Goal: Information Seeking & Learning: Check status

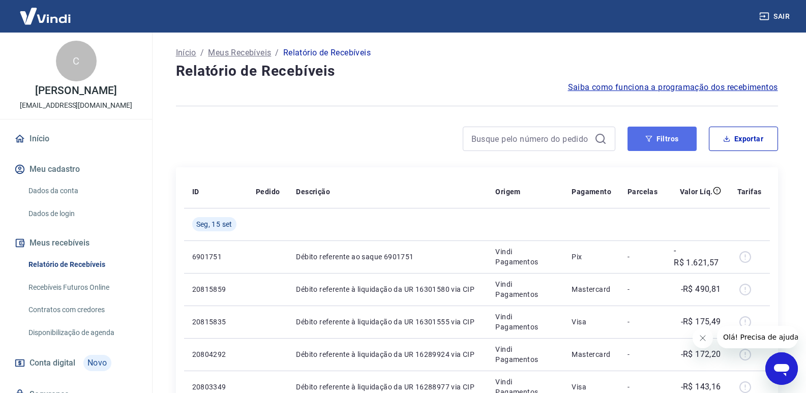
click at [650, 138] on icon "button" at bounding box center [648, 139] width 7 height 6
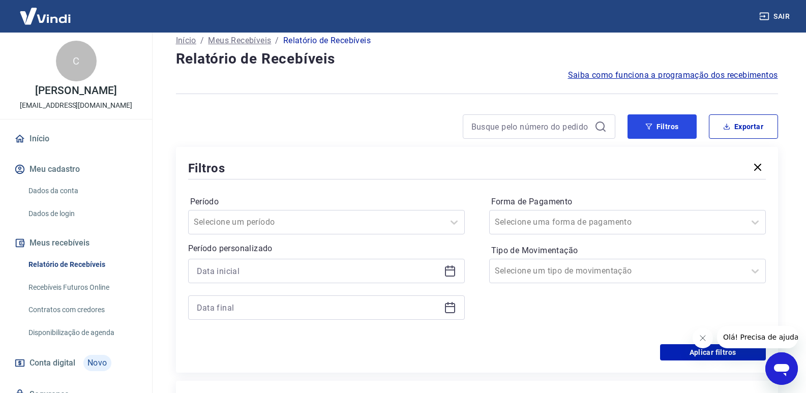
scroll to position [102, 0]
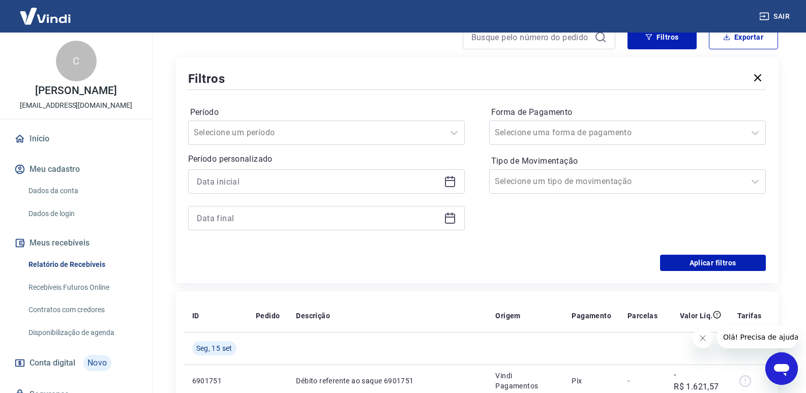
click at [447, 178] on icon at bounding box center [450, 181] width 12 height 12
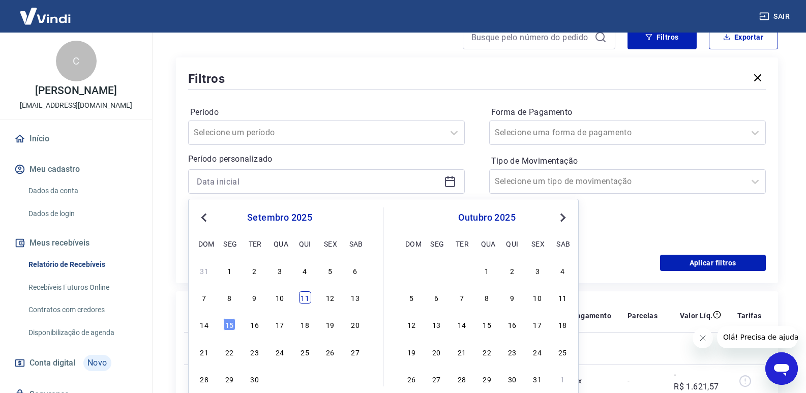
click at [303, 303] on div "11" at bounding box center [305, 297] width 12 height 12
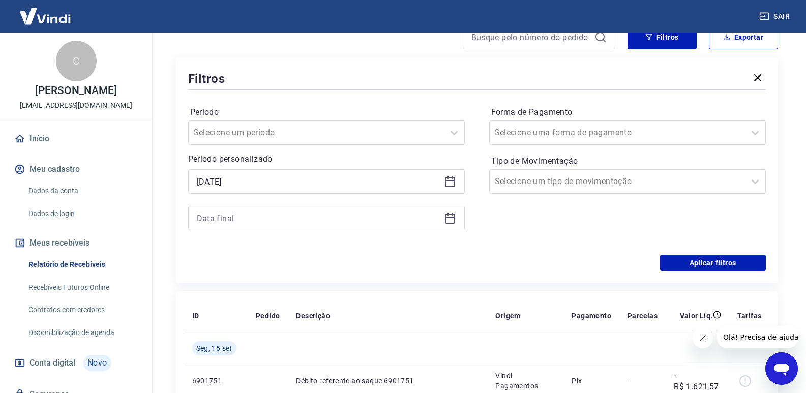
type input "[DATE]"
click at [449, 218] on icon at bounding box center [450, 218] width 12 height 12
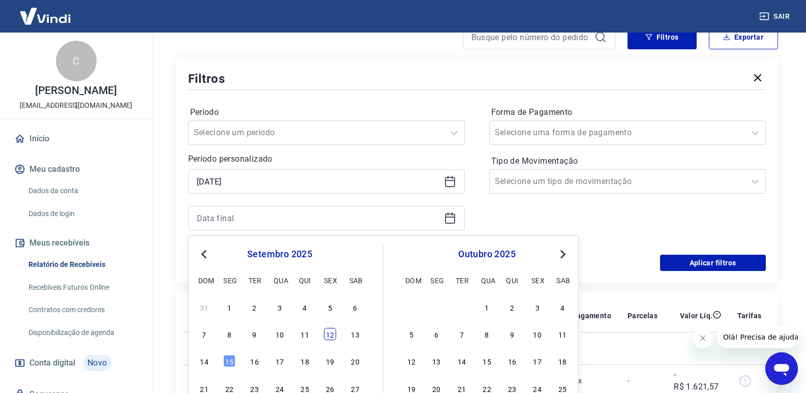
click at [334, 336] on div "12" at bounding box center [330, 334] width 12 height 12
type input "[DATE]"
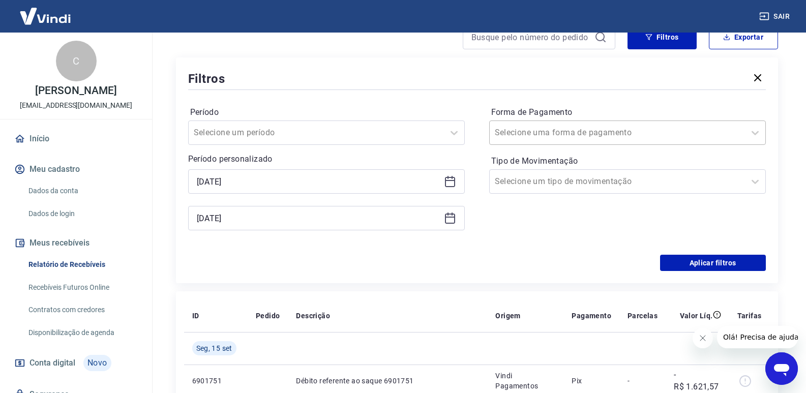
click at [556, 129] on input "Forma de Pagamento" at bounding box center [546, 133] width 103 height 12
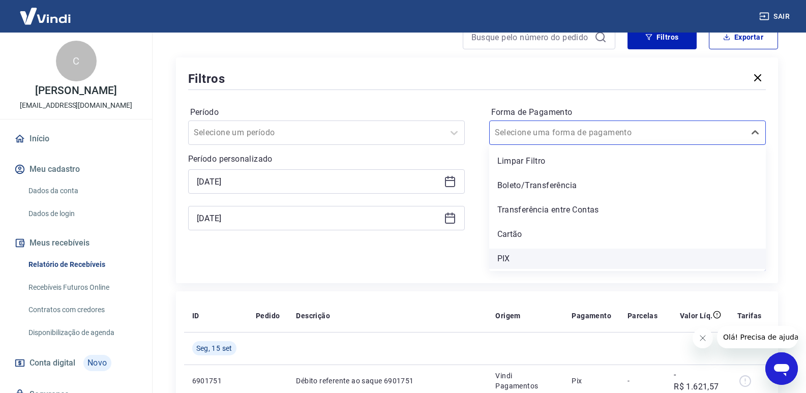
click at [507, 259] on div "PIX" at bounding box center [627, 259] width 276 height 20
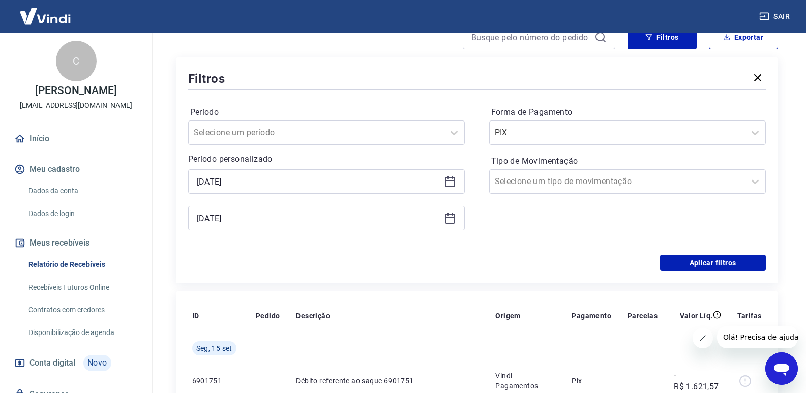
scroll to position [254, 0]
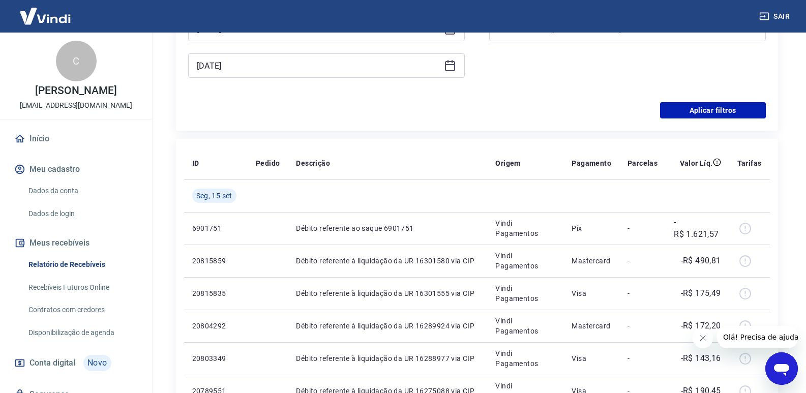
click at [706, 98] on div "Período Selecione um período Período personalizado Selected date: [DATE] [DATE]…" at bounding box center [476, 21] width 577 height 163
click at [706, 109] on button "Aplicar filtros" at bounding box center [713, 110] width 106 height 16
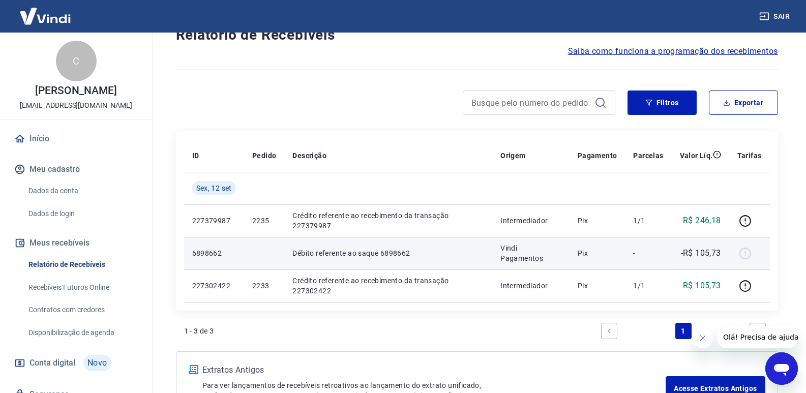
scroll to position [112, 0]
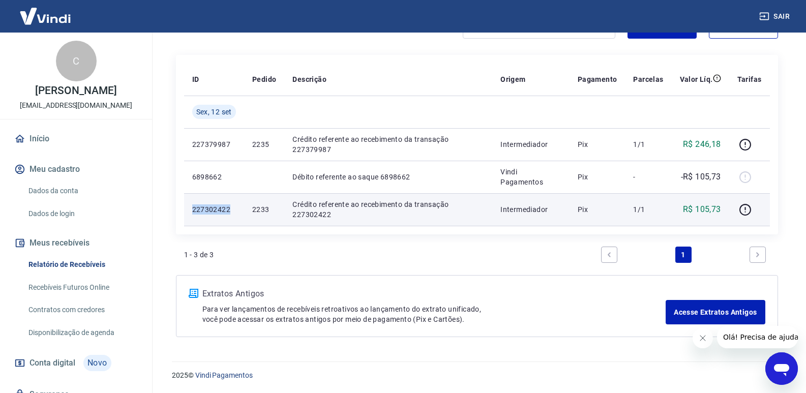
drag, startPoint x: 190, startPoint y: 208, endPoint x: 231, endPoint y: 205, distance: 41.8
click at [231, 205] on td "227302422" at bounding box center [214, 209] width 60 height 33
copy p "227302422"
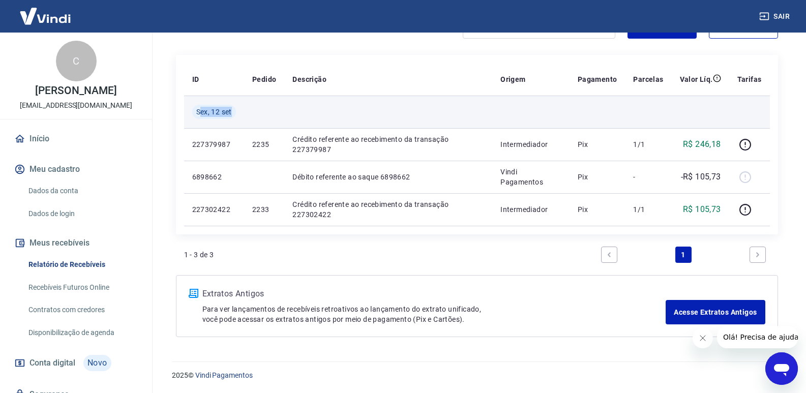
drag, startPoint x: 198, startPoint y: 110, endPoint x: 260, endPoint y: 109, distance: 62.5
click at [260, 109] on tr "Sex, 12 set" at bounding box center [477, 112] width 586 height 33
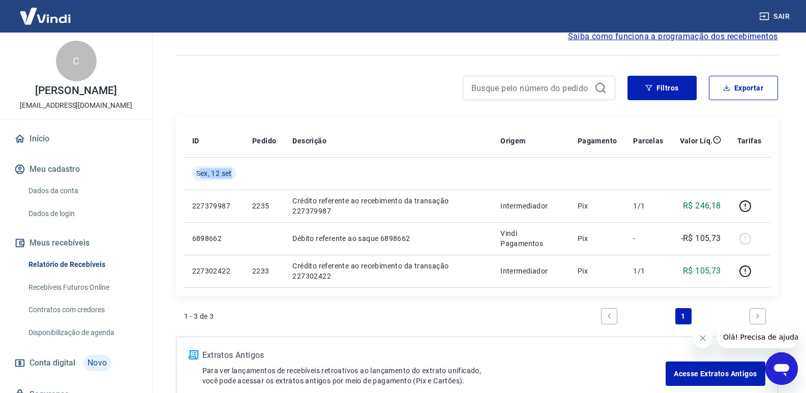
scroll to position [0, 0]
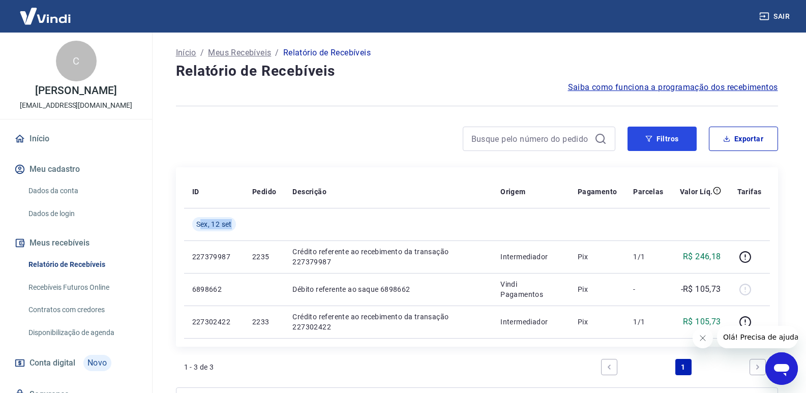
click at [647, 151] on div "Filtros Exportar" at bounding box center [477, 143] width 602 height 33
click at [634, 136] on button "Filtros" at bounding box center [661, 139] width 69 height 24
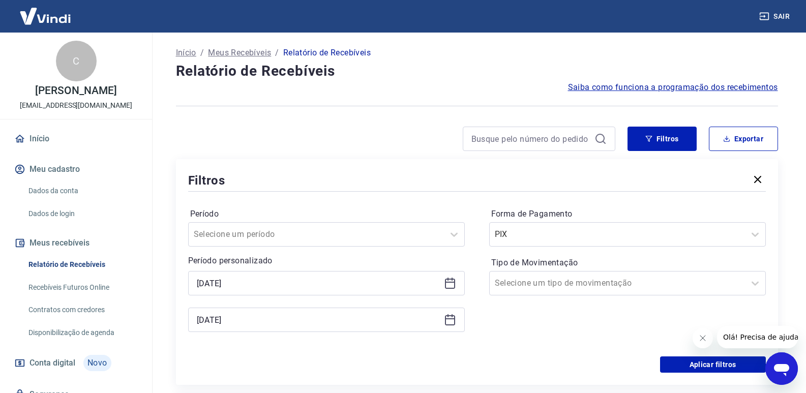
click at [444, 287] on icon at bounding box center [450, 283] width 12 height 12
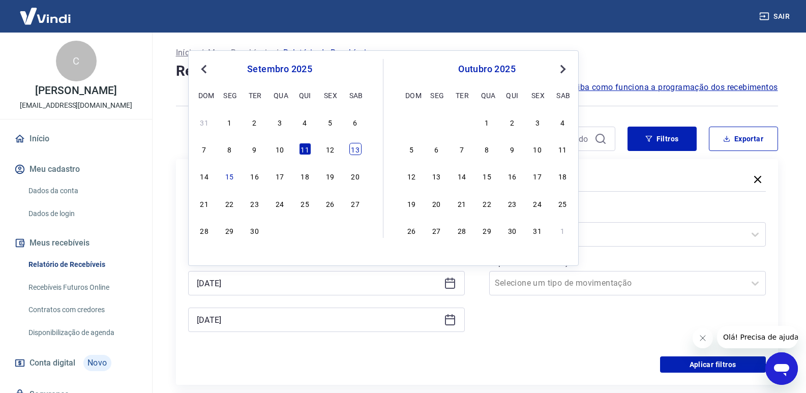
click at [350, 149] on div "13" at bounding box center [355, 149] width 12 height 12
type input "[DATE]"
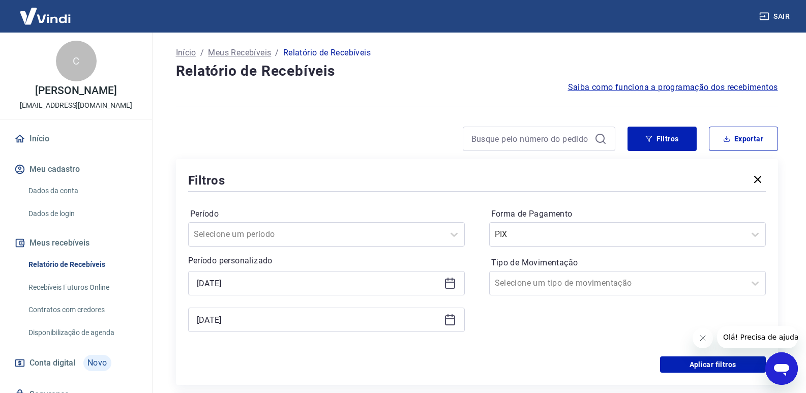
click at [448, 318] on icon at bounding box center [450, 320] width 12 height 12
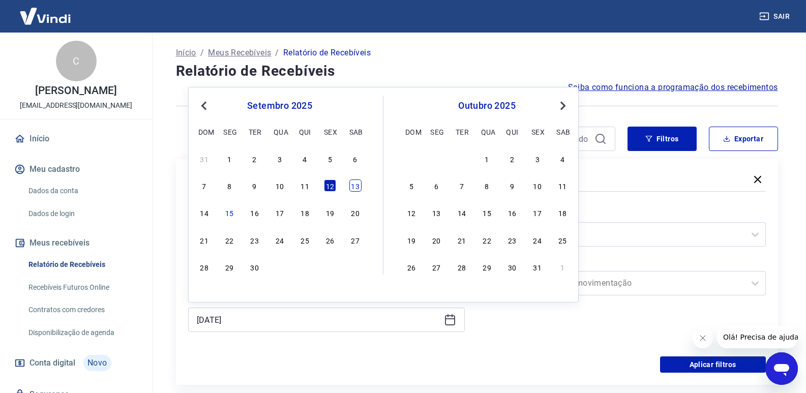
click at [358, 185] on div "13" at bounding box center [355, 185] width 12 height 12
type input "[DATE]"
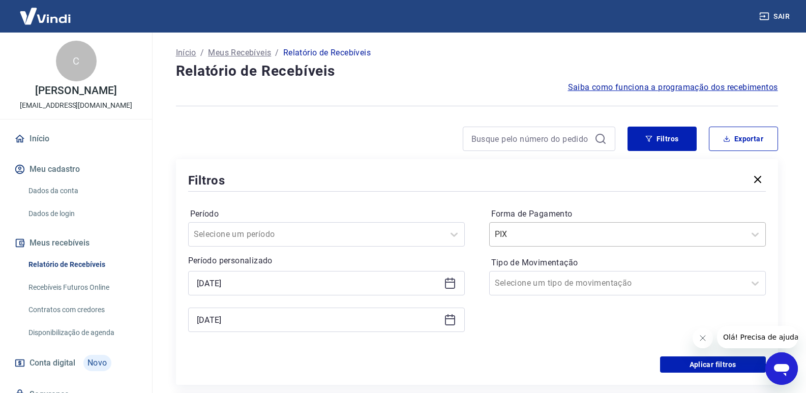
click at [521, 238] on input "Forma de Pagamento" at bounding box center [546, 234] width 103 height 12
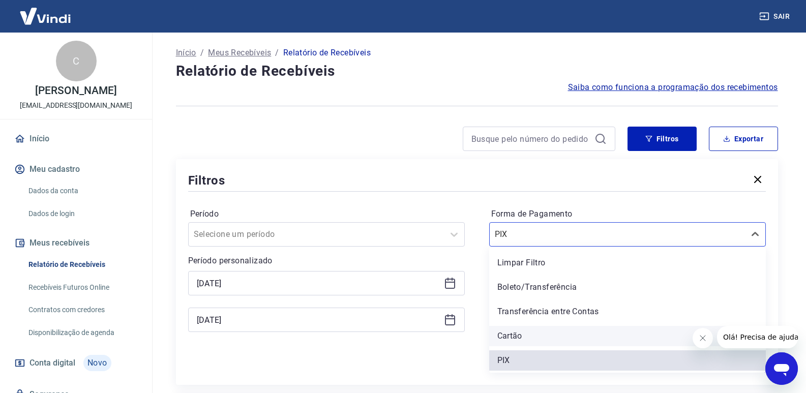
click at [521, 332] on div "Cartão" at bounding box center [627, 336] width 276 height 20
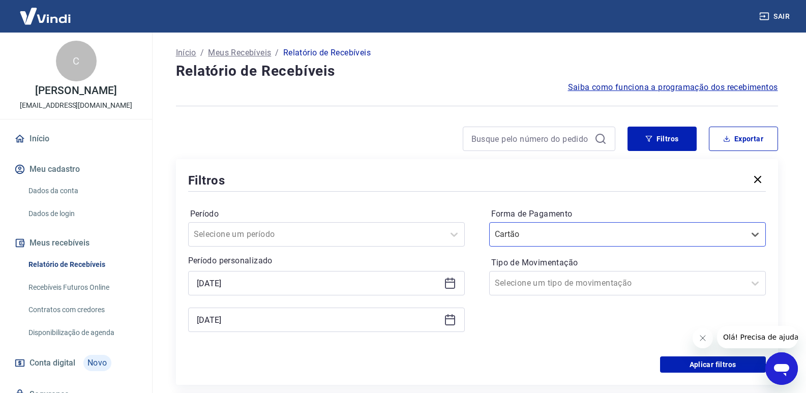
click at [553, 251] on div "Forma de Pagamento option Cartão, selected. Select is focused ,type to refine l…" at bounding box center [627, 275] width 276 height 138
click at [558, 240] on input "Forma de Pagamento" at bounding box center [546, 234] width 103 height 12
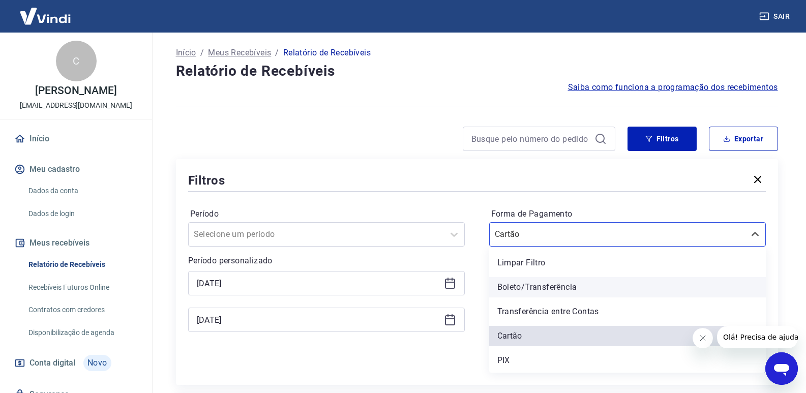
click at [564, 293] on div "Boleto/Transferência" at bounding box center [627, 287] width 276 height 20
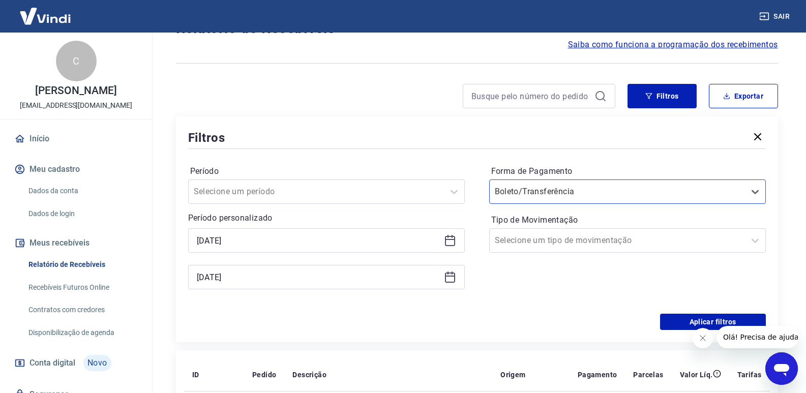
scroll to position [102, 0]
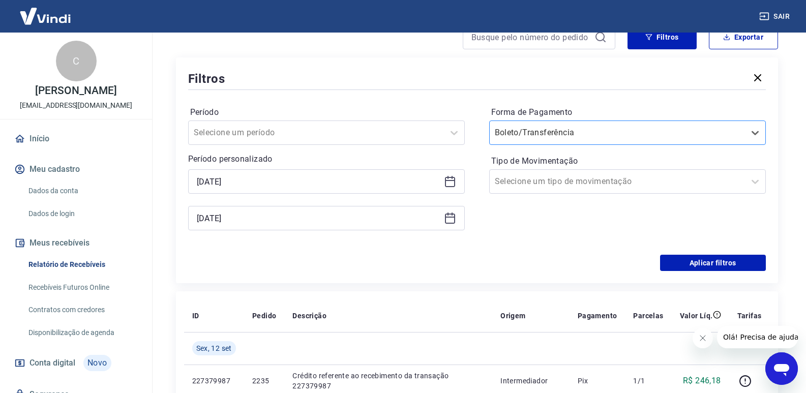
click at [577, 143] on div "Boleto/Transferência" at bounding box center [627, 132] width 276 height 24
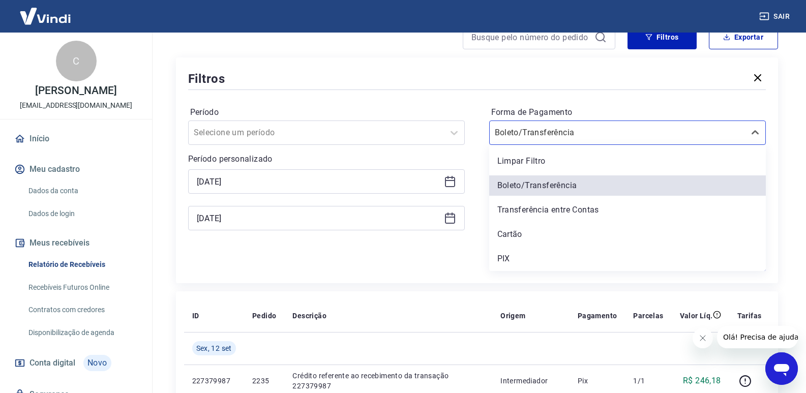
click at [521, 236] on div "Cartão" at bounding box center [627, 234] width 276 height 20
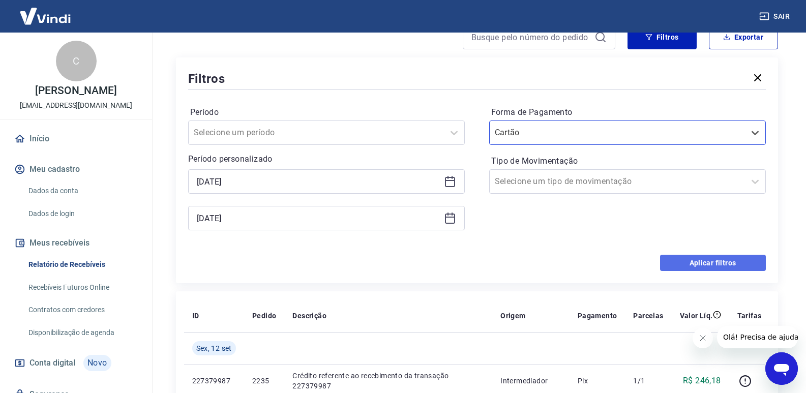
click at [698, 266] on button "Aplicar filtros" at bounding box center [713, 263] width 106 height 16
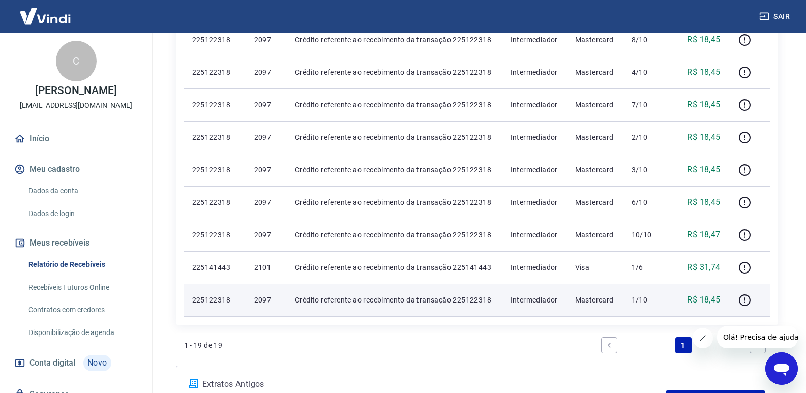
scroll to position [610, 0]
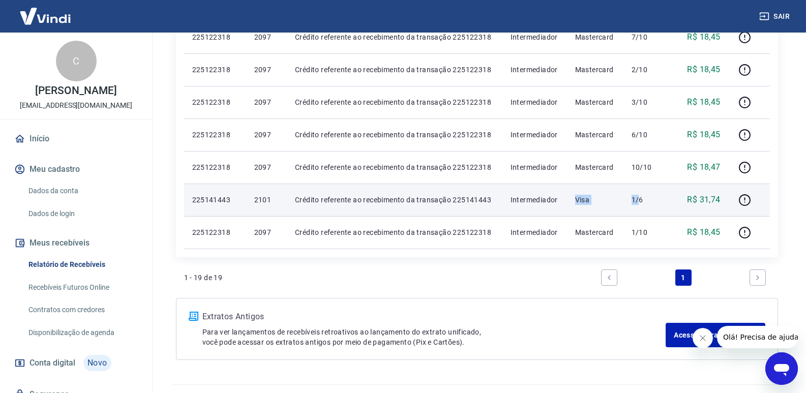
drag, startPoint x: 576, startPoint y: 196, endPoint x: 640, endPoint y: 196, distance: 64.0
click at [640, 196] on tr "225141443 2101 Crédito referente ao recebimento da transação 225141443 Intermed…" at bounding box center [477, 199] width 586 height 33
click at [684, 204] on div "R$ 31,74" at bounding box center [699, 200] width 42 height 12
drag, startPoint x: 686, startPoint y: 202, endPoint x: 720, endPoint y: 201, distance: 34.6
click at [720, 201] on div "R$ 31,74" at bounding box center [699, 200] width 42 height 12
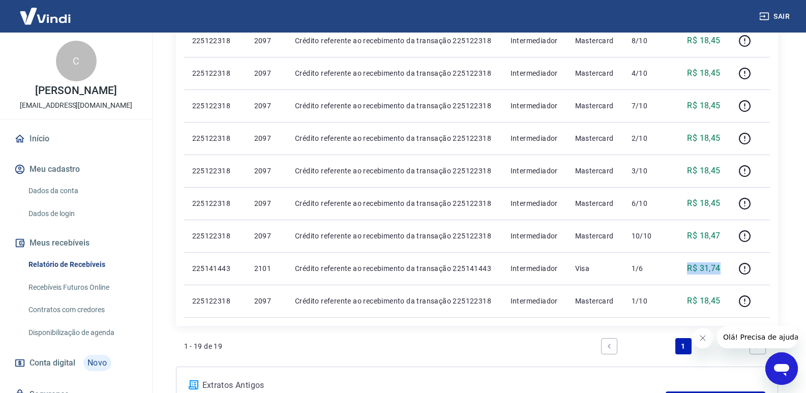
scroll to position [559, 0]
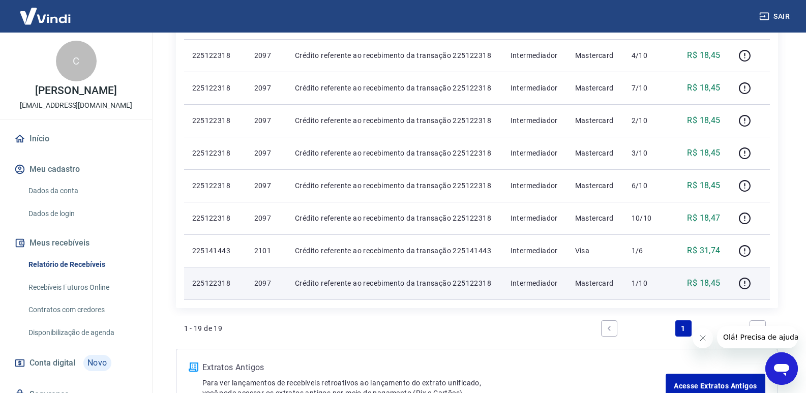
click at [220, 281] on p "225122318" at bounding box center [215, 283] width 46 height 10
copy p "225122318"
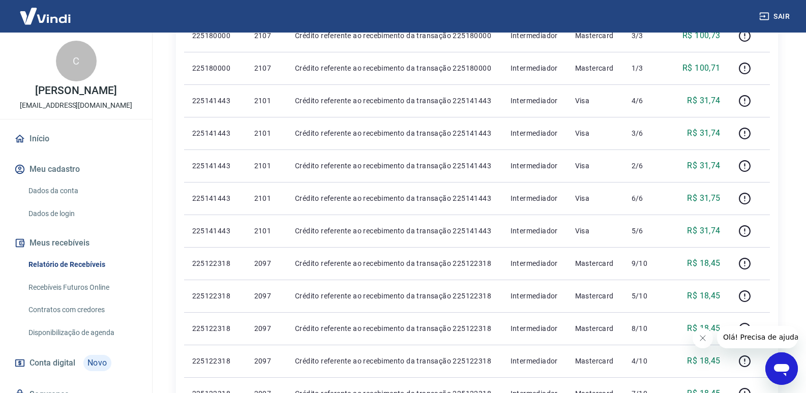
scroll to position [0, 0]
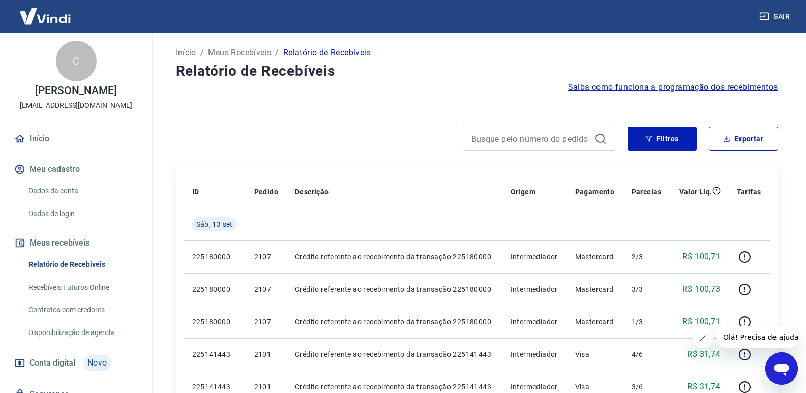
click at [655, 148] on button "Filtros" at bounding box center [661, 139] width 69 height 24
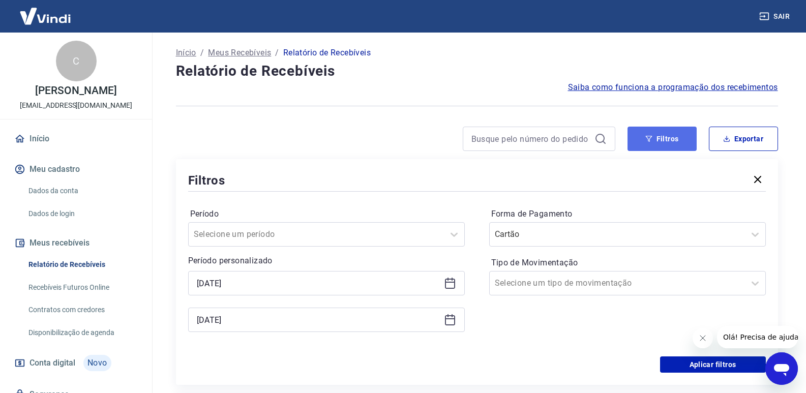
click at [676, 128] on button "Filtros" at bounding box center [661, 139] width 69 height 24
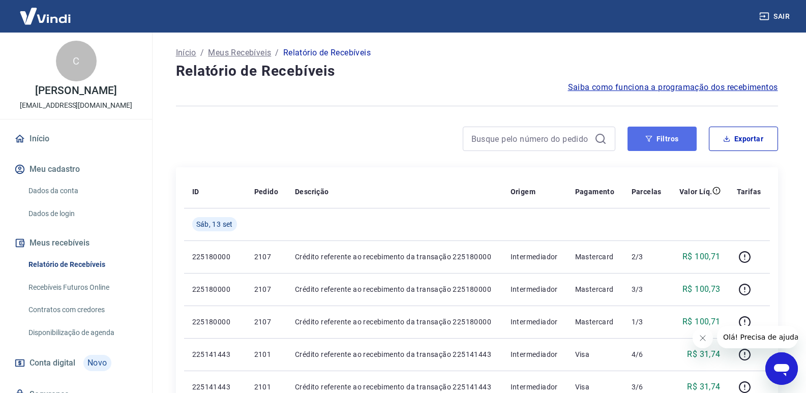
click at [648, 138] on icon "button" at bounding box center [648, 138] width 7 height 7
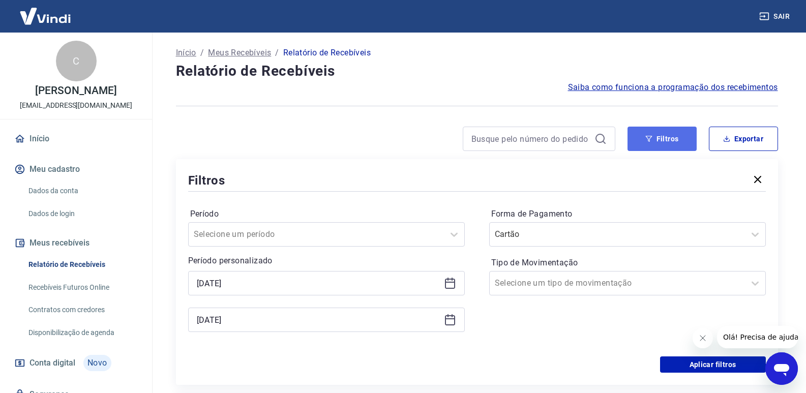
click at [657, 139] on button "Filtros" at bounding box center [661, 139] width 69 height 24
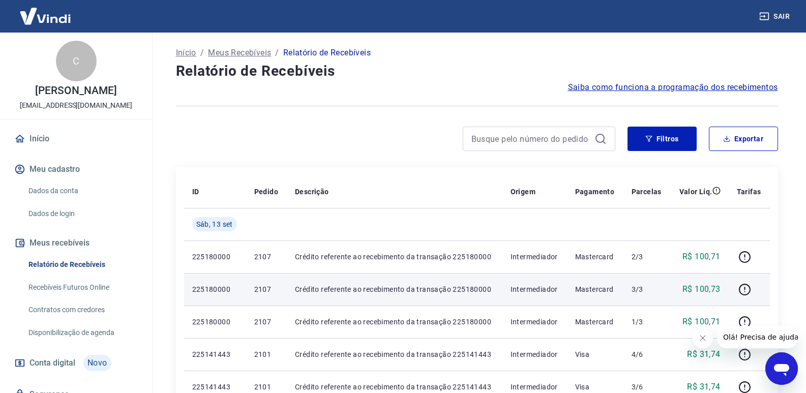
click at [451, 276] on td "Crédito referente ao recebimento da transação 225180000" at bounding box center [394, 289] width 215 height 33
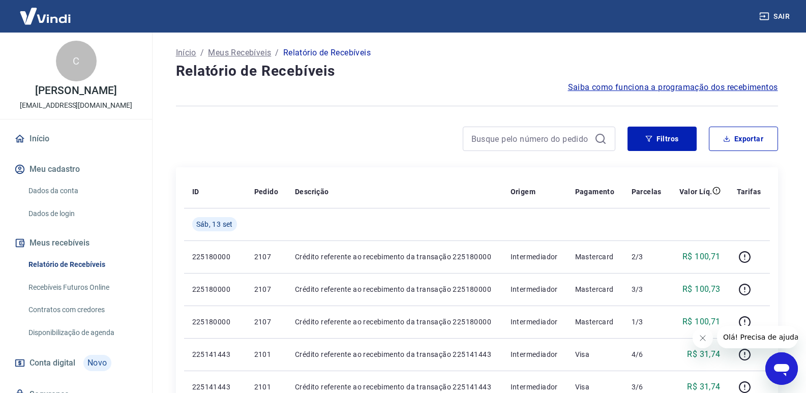
click at [648, 136] on icon "button" at bounding box center [648, 138] width 7 height 7
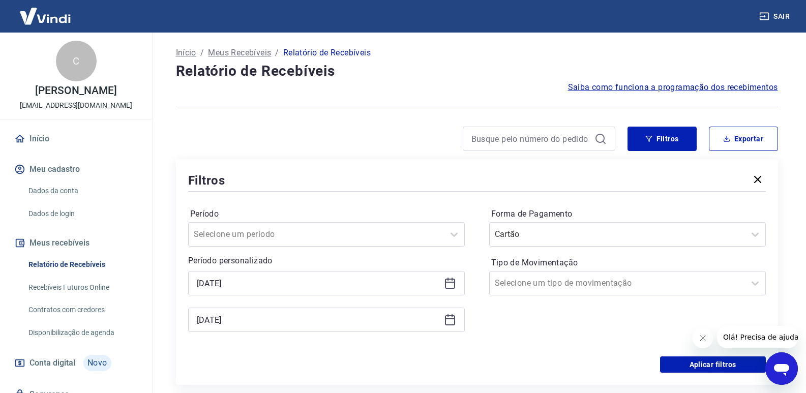
click at [451, 276] on div "[DATE]" at bounding box center [326, 283] width 276 height 24
click at [445, 282] on icon at bounding box center [450, 283] width 12 height 12
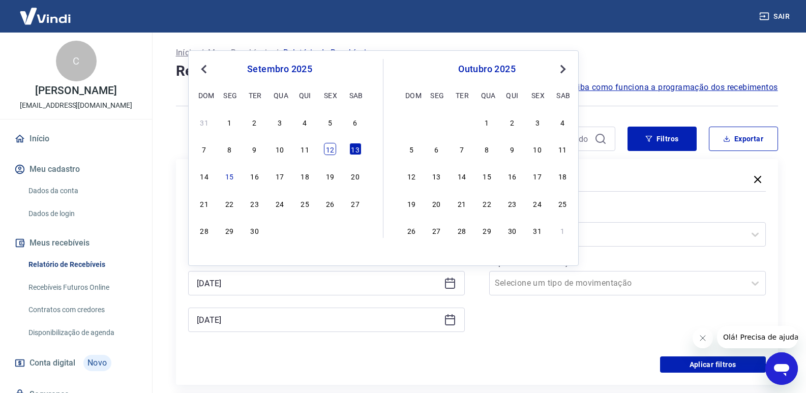
click at [329, 148] on div "12" at bounding box center [330, 149] width 12 height 12
click at [453, 319] on icon at bounding box center [450, 318] width 10 height 1
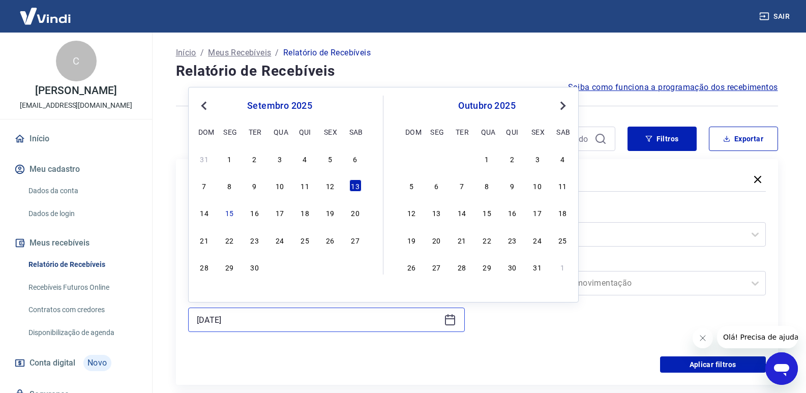
type input "[DATE]"
click at [331, 187] on div "12" at bounding box center [330, 185] width 12 height 12
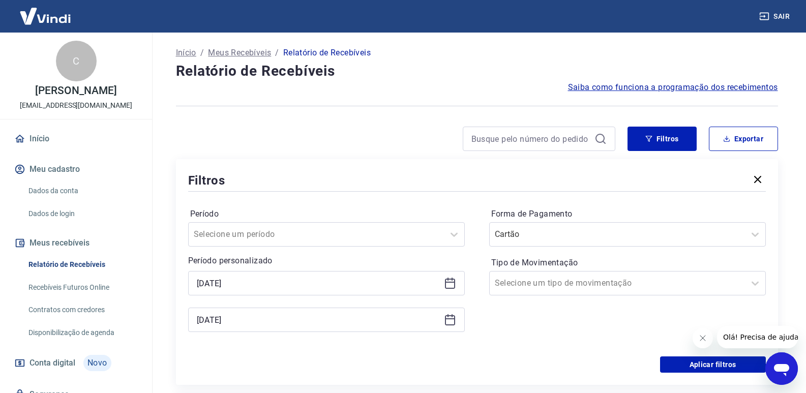
type input "[DATE]"
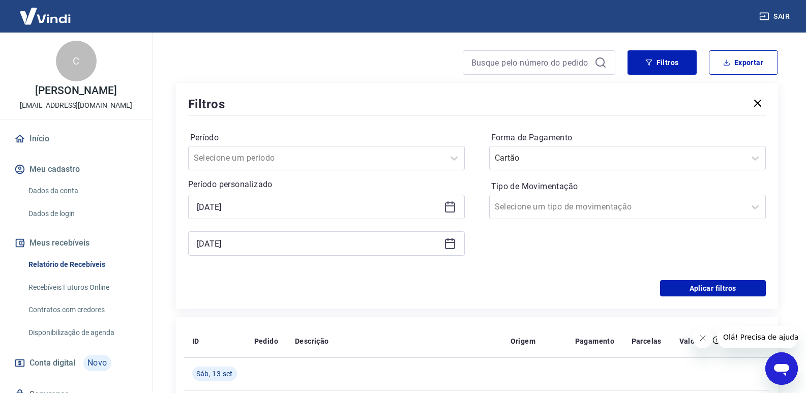
scroll to position [152, 0]
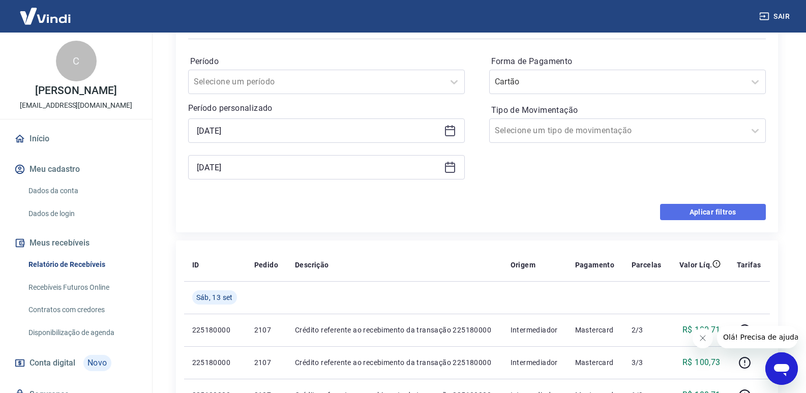
click at [705, 205] on button "Aplicar filtros" at bounding box center [713, 212] width 106 height 16
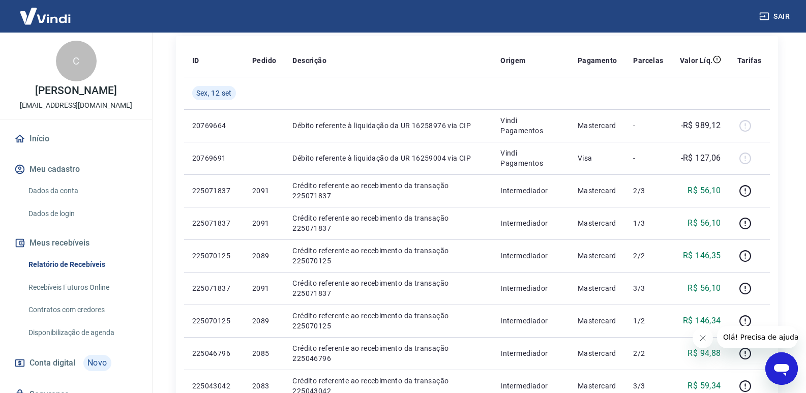
scroll to position [535, 0]
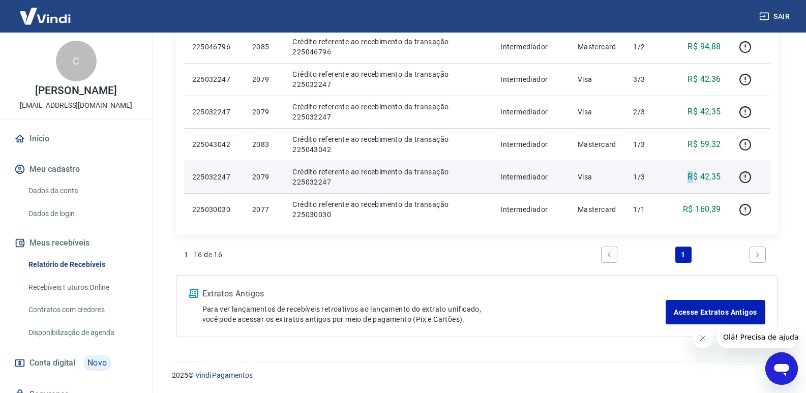
drag, startPoint x: 673, startPoint y: 186, endPoint x: 694, endPoint y: 181, distance: 21.7
click at [694, 181] on tr "225032247 2079 Crédito referente ao recebimento da transação 225032247 Intermed…" at bounding box center [477, 177] width 586 height 33
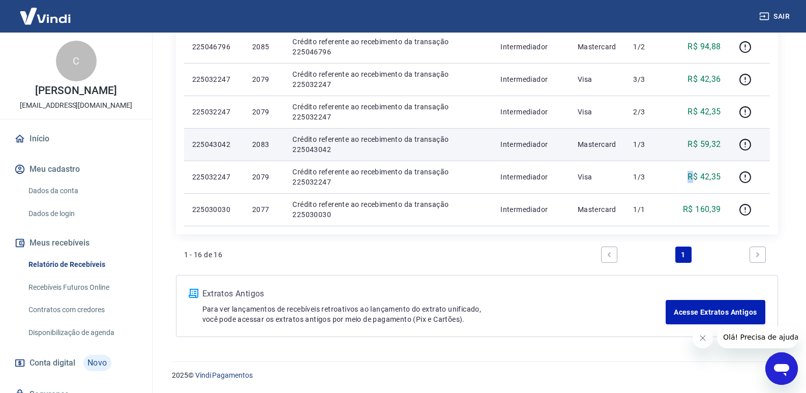
scroll to position [484, 0]
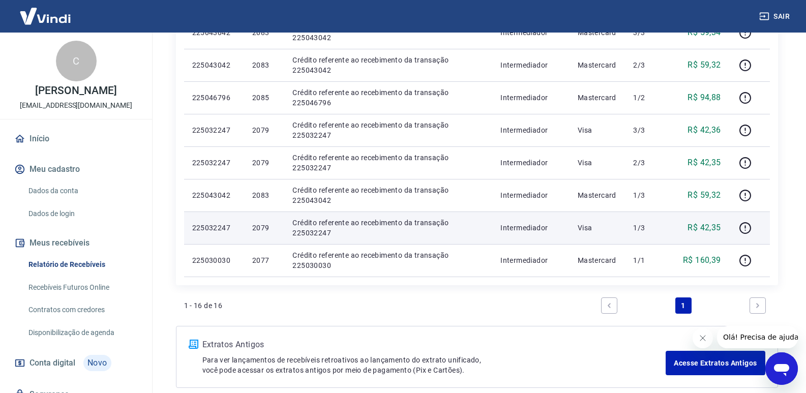
click at [630, 235] on td "1/3" at bounding box center [648, 227] width 46 height 33
click at [199, 230] on p "225032247" at bounding box center [214, 228] width 44 height 10
copy p "225032247"
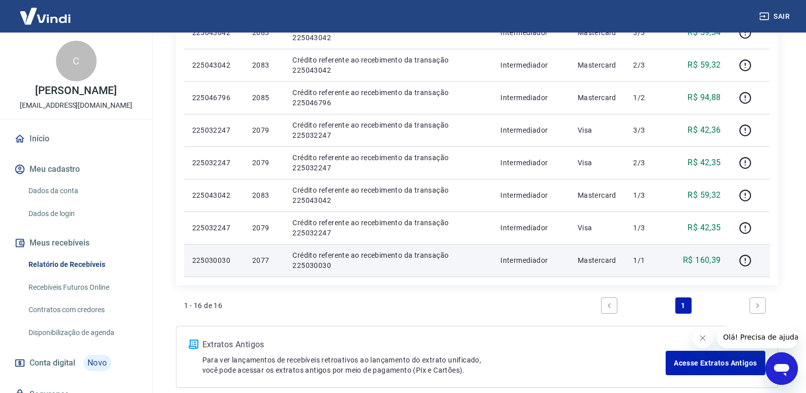
click at [207, 264] on p "225030030" at bounding box center [214, 260] width 44 height 10
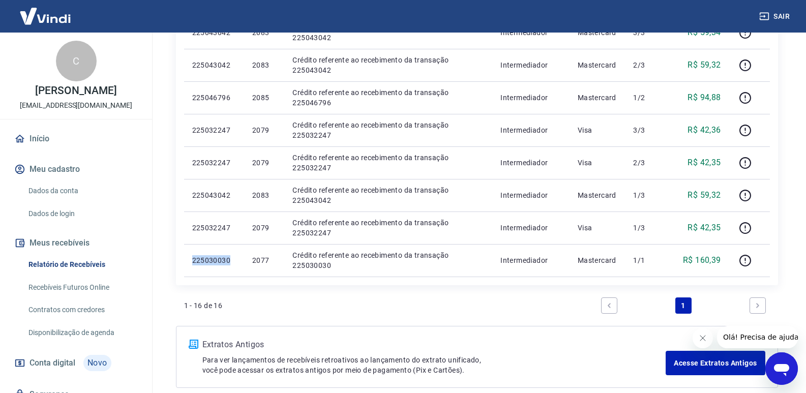
copy p "225030030"
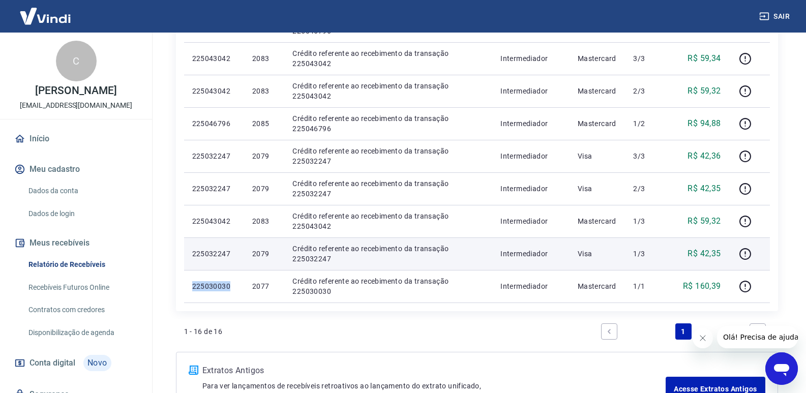
scroll to position [434, 0]
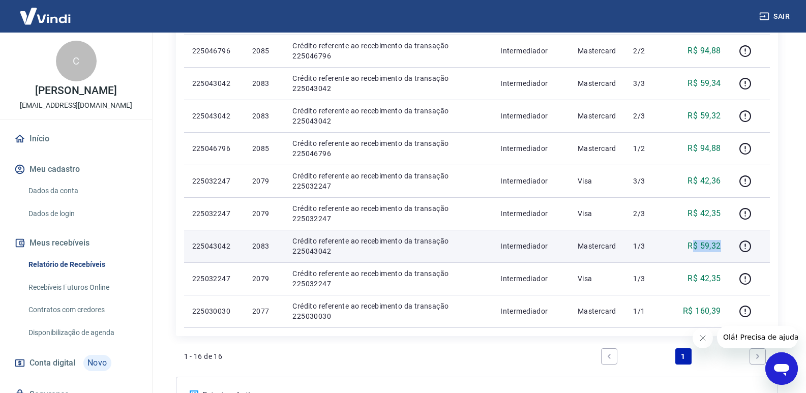
drag, startPoint x: 695, startPoint y: 240, endPoint x: 720, endPoint y: 240, distance: 24.4
click at [720, 240] on p "R$ 59,32" at bounding box center [703, 246] width 33 height 12
click at [216, 247] on p "225043042" at bounding box center [214, 246] width 44 height 10
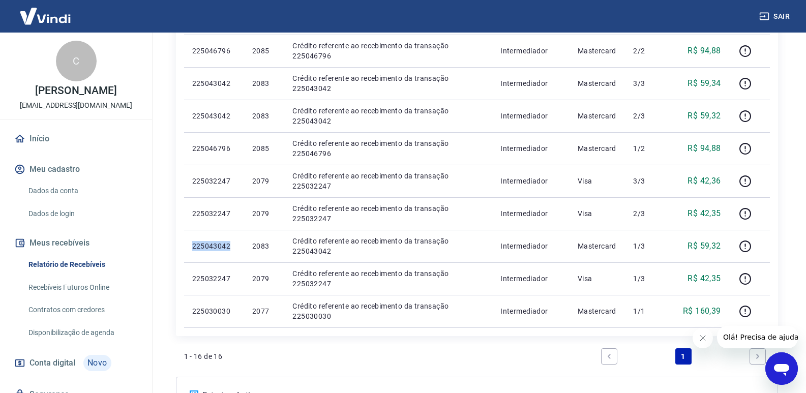
copy p "225043042"
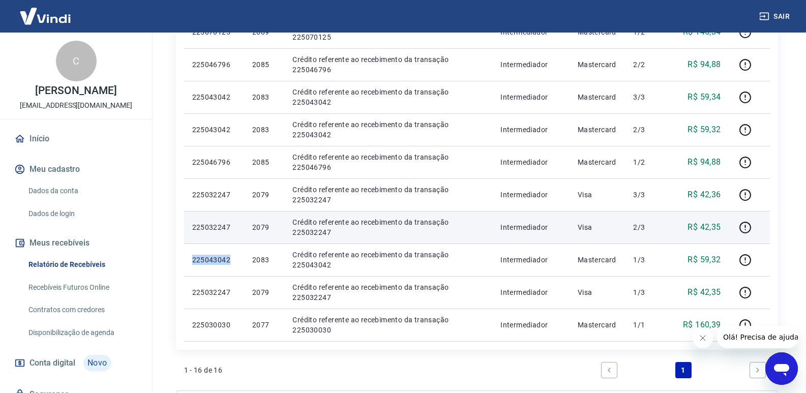
scroll to position [383, 0]
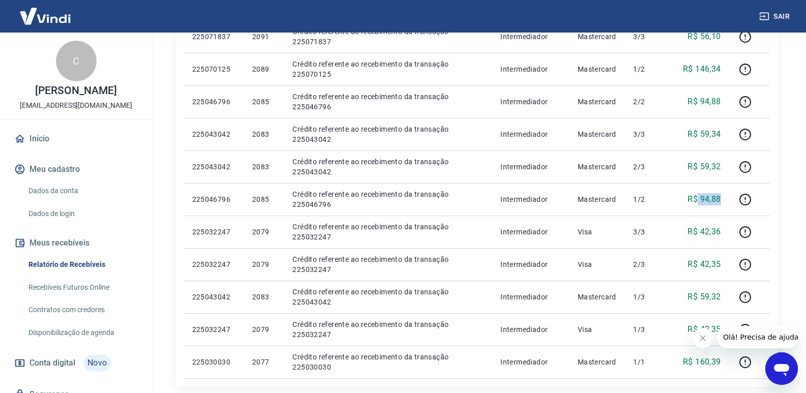
drag, startPoint x: 724, startPoint y: 195, endPoint x: 813, endPoint y: 113, distance: 120.1
click at [696, 191] on td "R$ 94,88" at bounding box center [699, 199] width 57 height 33
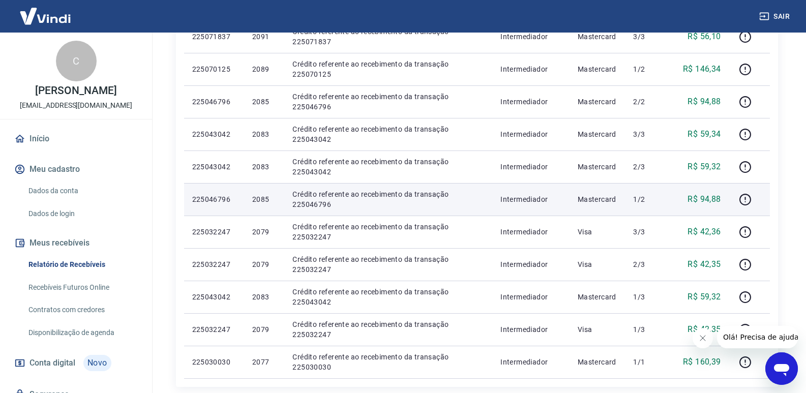
click at [291, 205] on td "Crédito referente ao recebimento da transação 225046796" at bounding box center [388, 199] width 208 height 33
click at [299, 205] on p "Crédito referente ao recebimento da transação 225046796" at bounding box center [388, 199] width 192 height 20
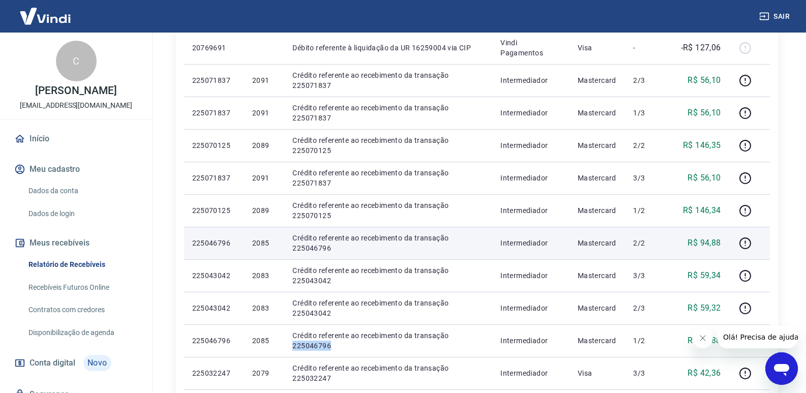
scroll to position [230, 0]
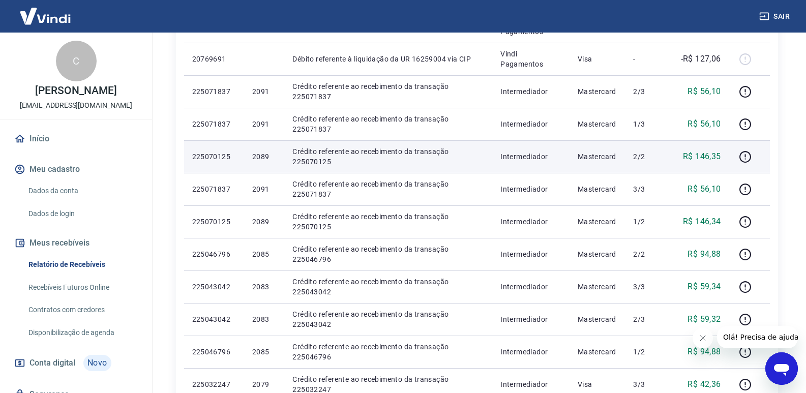
click at [217, 151] on p "225070125" at bounding box center [214, 156] width 44 height 10
click at [218, 151] on td "225070125" at bounding box center [214, 156] width 60 height 33
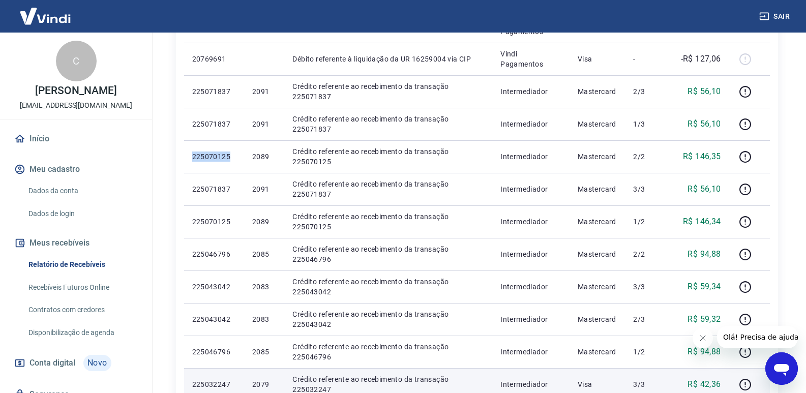
copy p "225070125"
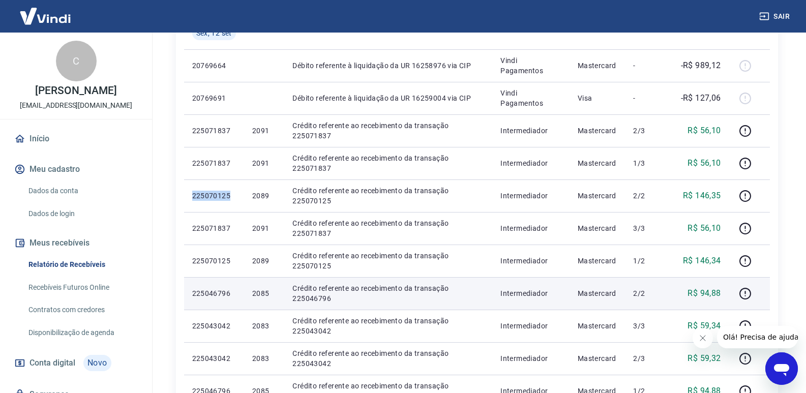
scroll to position [179, 0]
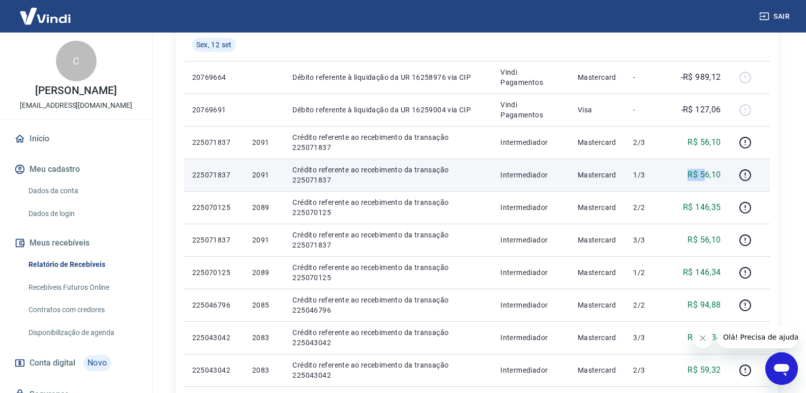
drag, startPoint x: 682, startPoint y: 177, endPoint x: 704, endPoint y: 175, distance: 21.9
click at [704, 175] on div "R$ 56,10" at bounding box center [700, 175] width 41 height 12
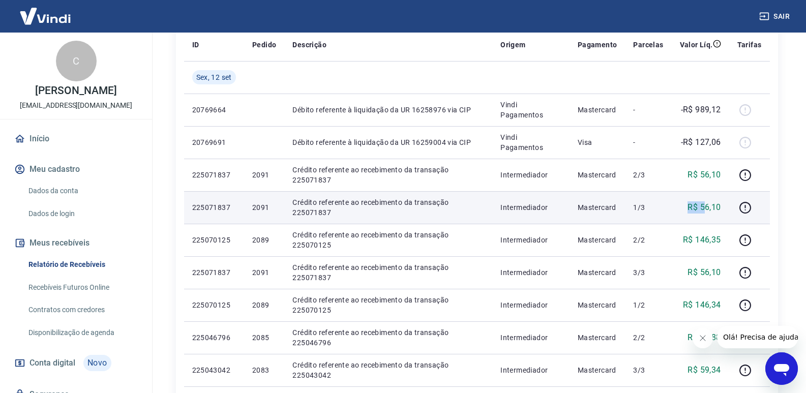
scroll to position [0, 0]
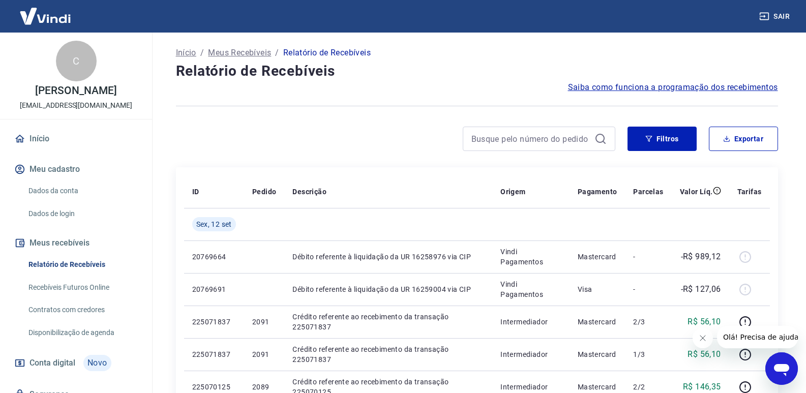
click at [636, 151] on div "Filtros Exportar" at bounding box center [477, 143] width 602 height 33
click at [638, 146] on button "Filtros" at bounding box center [661, 139] width 69 height 24
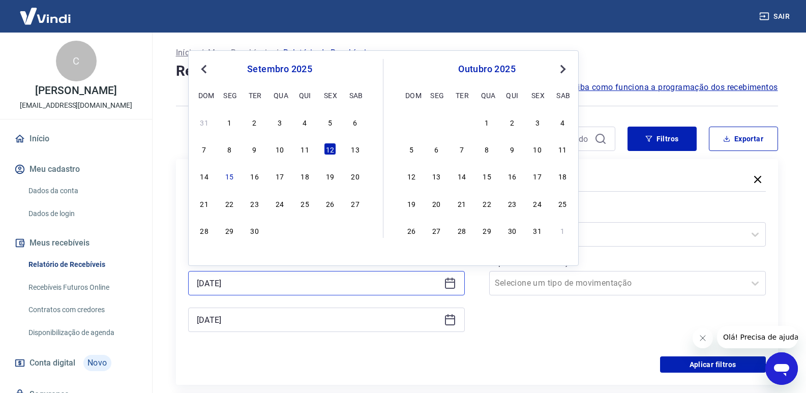
drag, startPoint x: 435, startPoint y: 280, endPoint x: 448, endPoint y: 285, distance: 13.5
click at [437, 282] on input "[DATE]" at bounding box center [318, 282] width 243 height 15
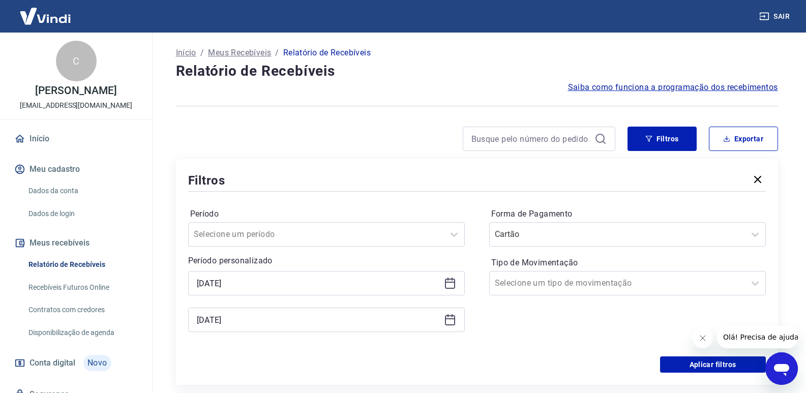
click at [449, 285] on icon at bounding box center [450, 283] width 12 height 12
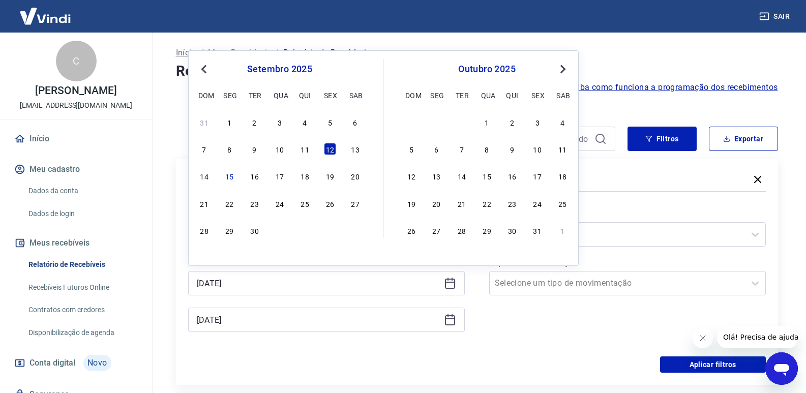
click at [449, 285] on icon at bounding box center [450, 283] width 12 height 12
click at [230, 181] on div "15" at bounding box center [229, 176] width 12 height 12
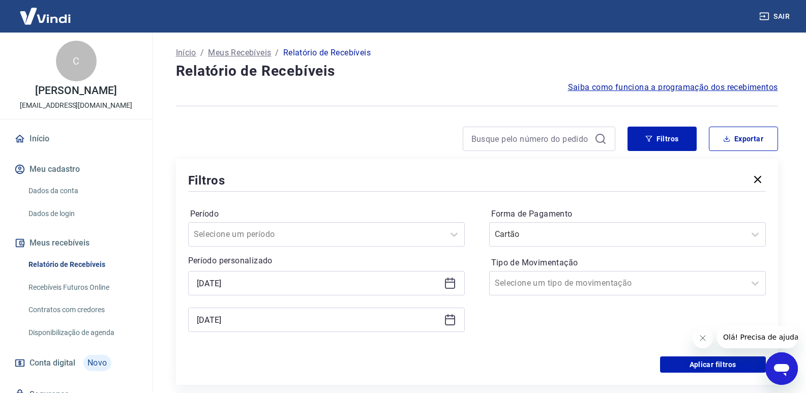
click at [454, 279] on icon at bounding box center [450, 283] width 12 height 12
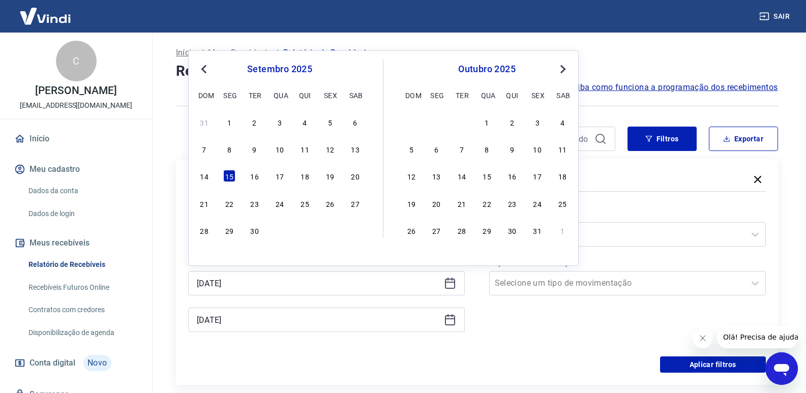
click at [323, 159] on div "31 1 2 3 4 5 6 7 8 9 10 11 12 13 14 15 16 17 18 19 20 21 22 23 24 25 26 27 28 2…" at bounding box center [280, 175] width 166 height 123
click at [324, 157] on div "31 1 2 3 4 5 6 7 8 9 10 11 12 13 14 15 16 17 18 19 20 21 22 23 24 25 26 27 28 2…" at bounding box center [280, 175] width 166 height 123
click at [324, 156] on div "7 8 9 10 11 12 13" at bounding box center [280, 149] width 166 height 15
drag, startPoint x: 327, startPoint y: 152, endPoint x: 449, endPoint y: 306, distance: 196.9
click at [327, 152] on div "12" at bounding box center [330, 149] width 12 height 12
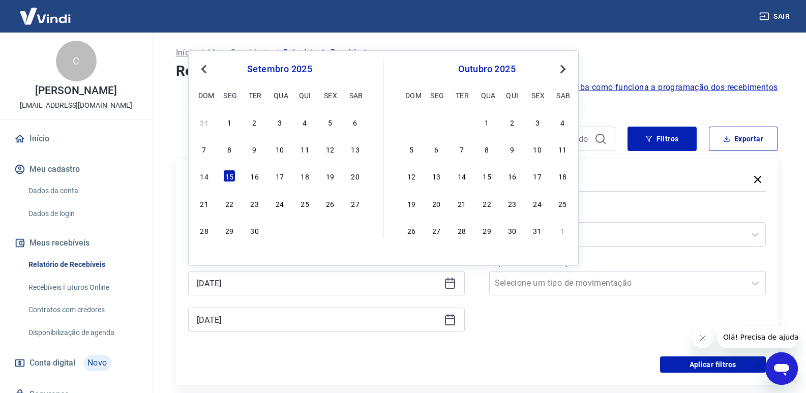
type input "[DATE]"
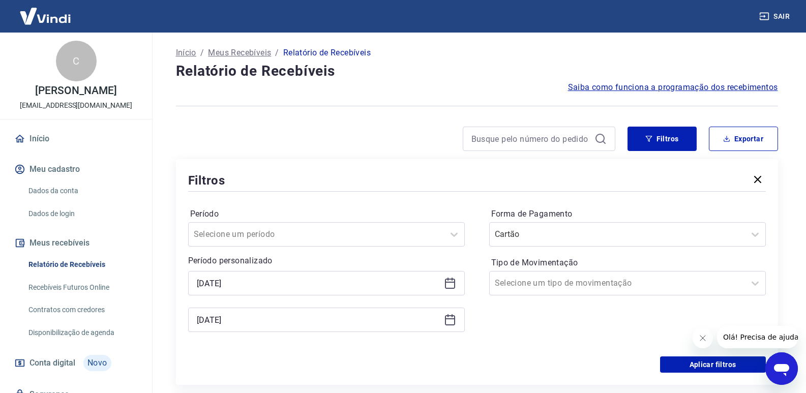
click at [452, 314] on icon at bounding box center [450, 320] width 12 height 12
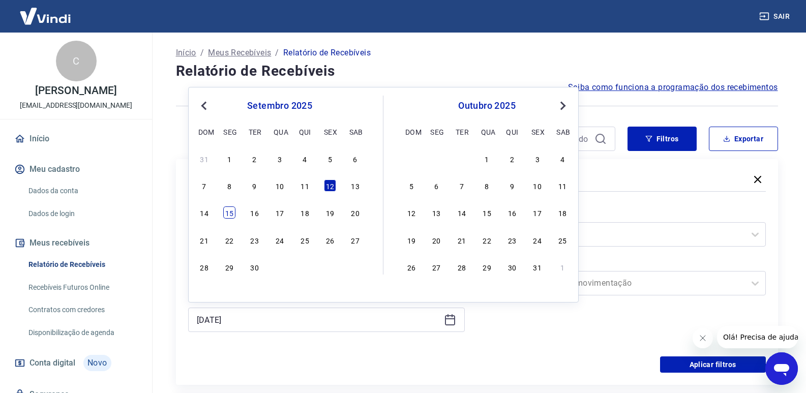
click at [225, 217] on div "15" at bounding box center [229, 212] width 12 height 12
type input "[DATE]"
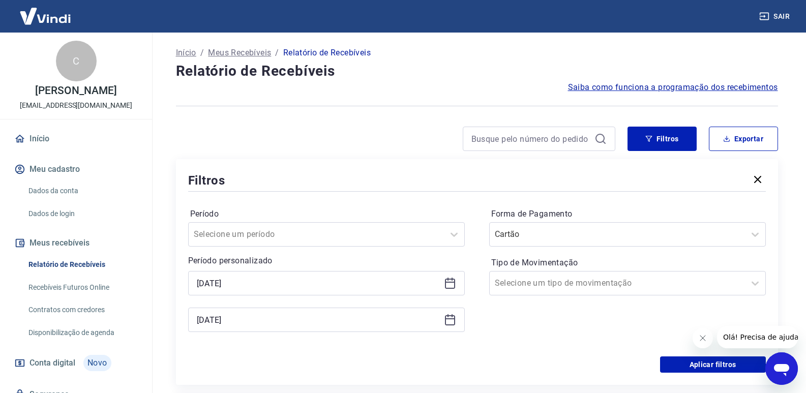
drag, startPoint x: 212, startPoint y: 361, endPoint x: 508, endPoint y: 204, distance: 334.9
click at [214, 362] on div "Aplicar filtros" at bounding box center [476, 364] width 577 height 16
drag, startPoint x: 644, startPoint y: 141, endPoint x: 632, endPoint y: 149, distance: 14.8
click at [645, 142] on button "Filtros" at bounding box center [661, 139] width 69 height 24
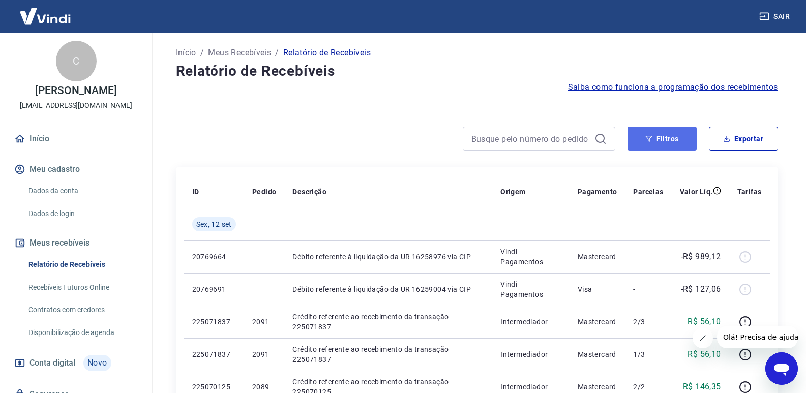
click at [677, 133] on button "Filtros" at bounding box center [661, 139] width 69 height 24
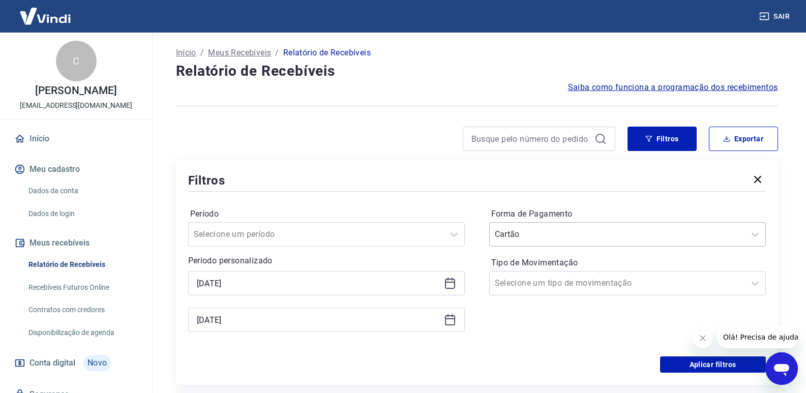
click at [563, 238] on input "Forma de Pagamento" at bounding box center [546, 234] width 103 height 12
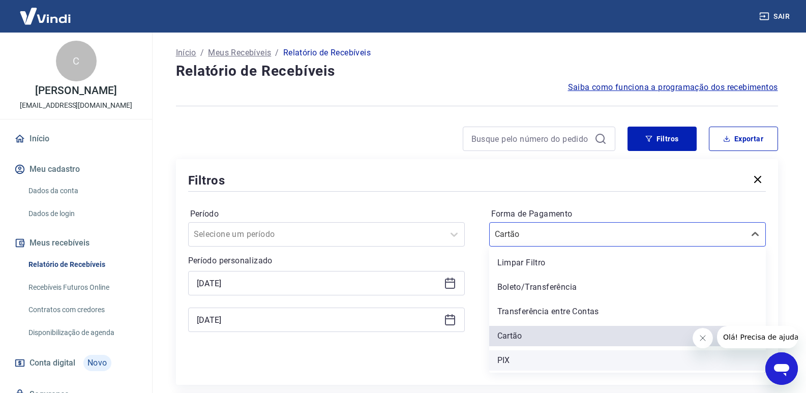
click at [507, 363] on div "PIX" at bounding box center [627, 360] width 276 height 20
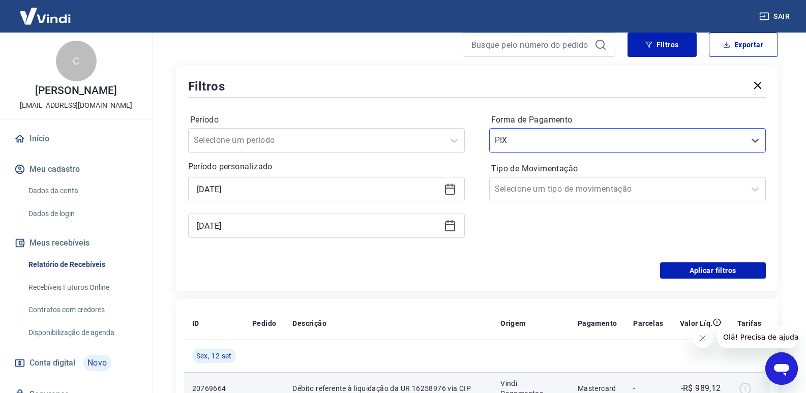
scroll to position [254, 0]
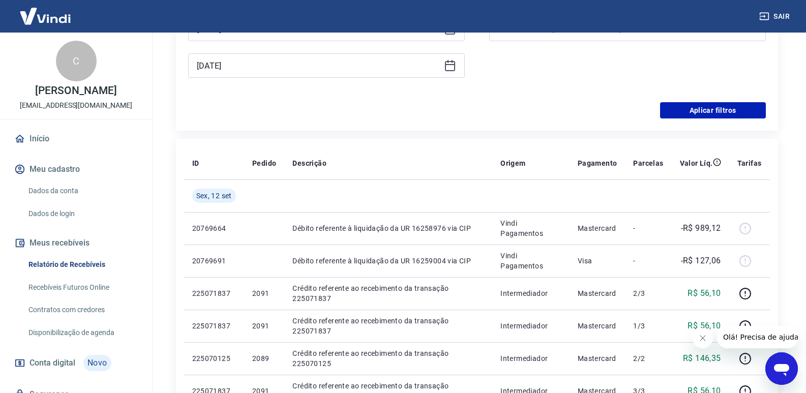
click at [725, 95] on div "Período Selecione um período Período personalizado [DATE] [DATE] Forma de Pagam…" at bounding box center [476, 21] width 577 height 163
click at [729, 109] on button "Aplicar filtros" at bounding box center [713, 110] width 106 height 16
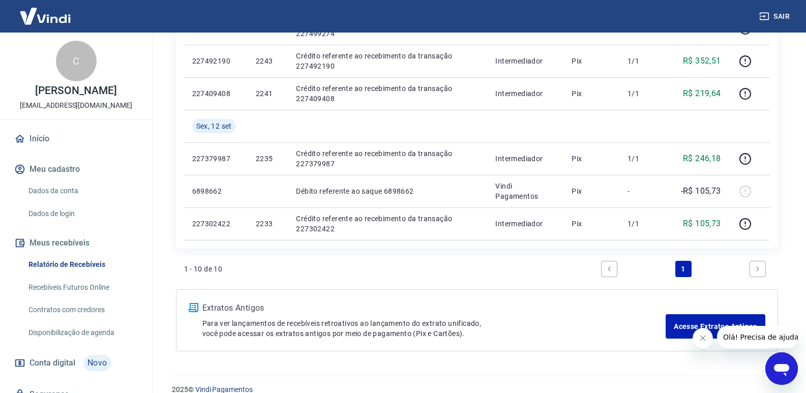
scroll to position [438, 0]
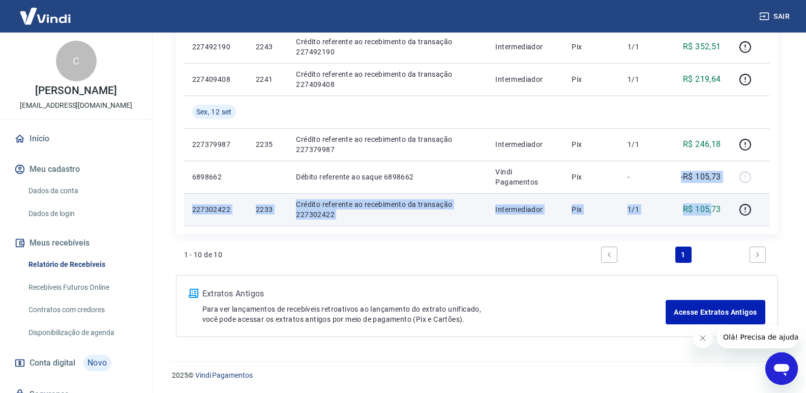
drag, startPoint x: 672, startPoint y: 175, endPoint x: 712, endPoint y: 197, distance: 45.3
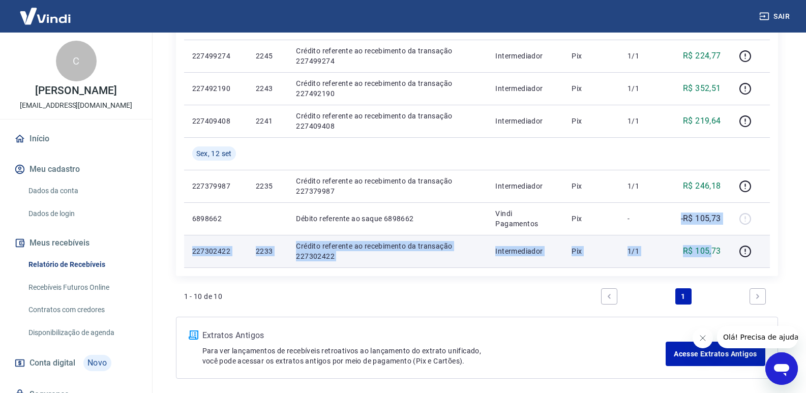
scroll to position [336, 0]
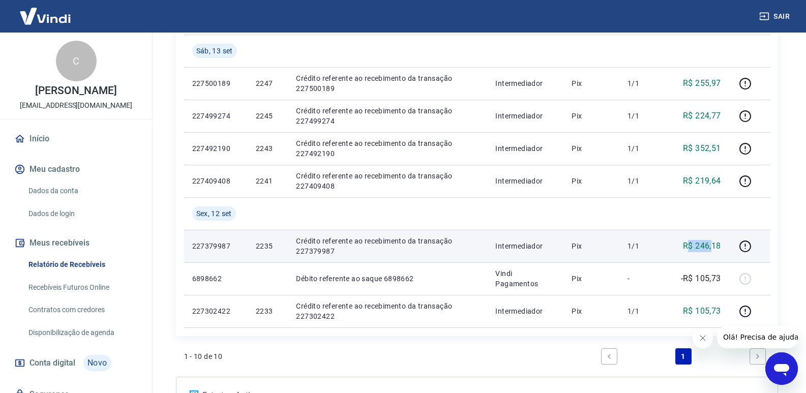
click at [713, 244] on p "R$ 246,18" at bounding box center [702, 246] width 38 height 12
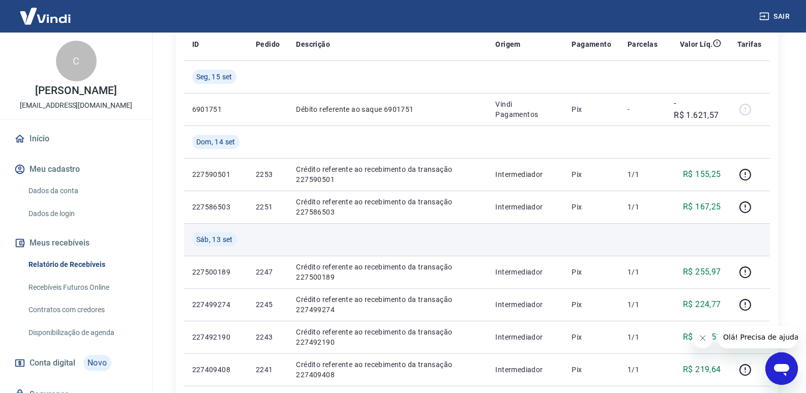
scroll to position [133, 0]
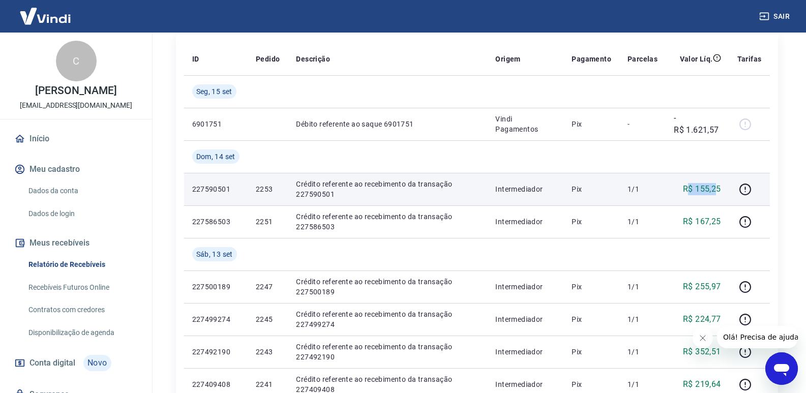
drag, startPoint x: 687, startPoint y: 183, endPoint x: 718, endPoint y: 183, distance: 31.0
click at [718, 183] on p "R$ 155,25" at bounding box center [702, 189] width 38 height 12
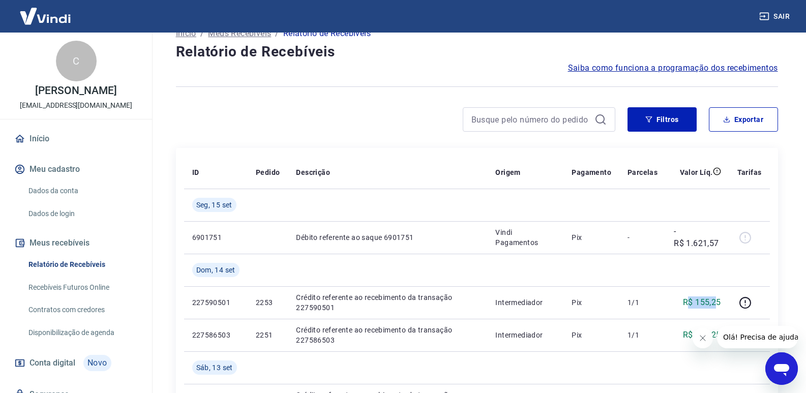
scroll to position [0, 0]
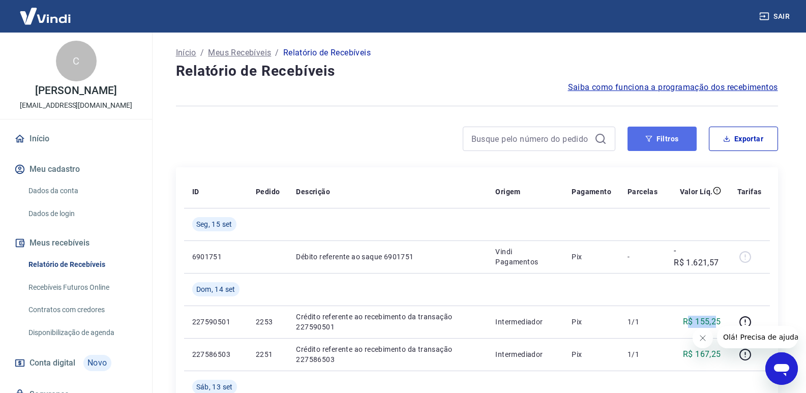
click at [685, 130] on button "Filtros" at bounding box center [661, 139] width 69 height 24
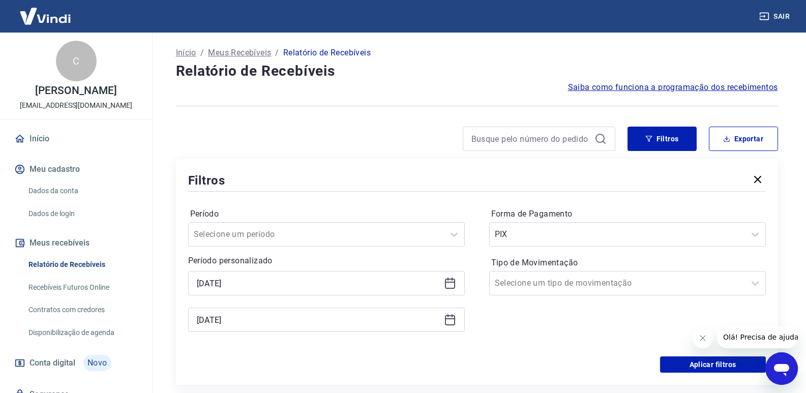
click at [445, 286] on icon at bounding box center [450, 283] width 12 height 12
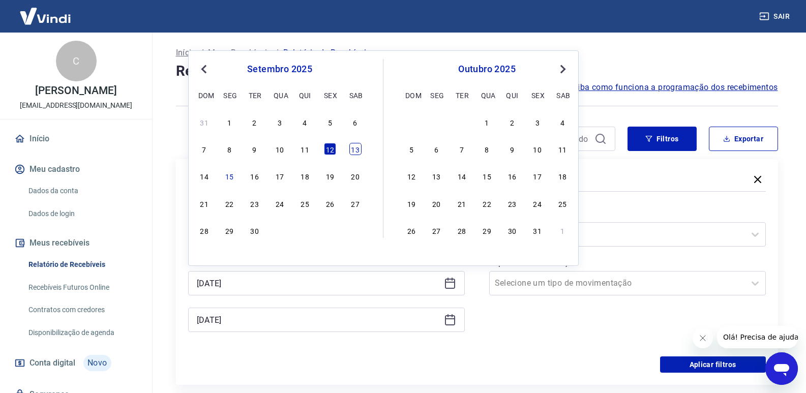
click at [349, 153] on div "13" at bounding box center [355, 149] width 12 height 12
type input "[DATE]"
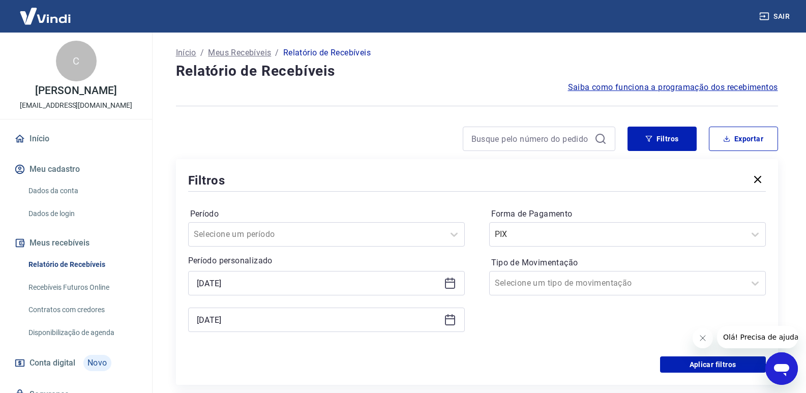
click at [445, 320] on icon at bounding box center [450, 320] width 12 height 12
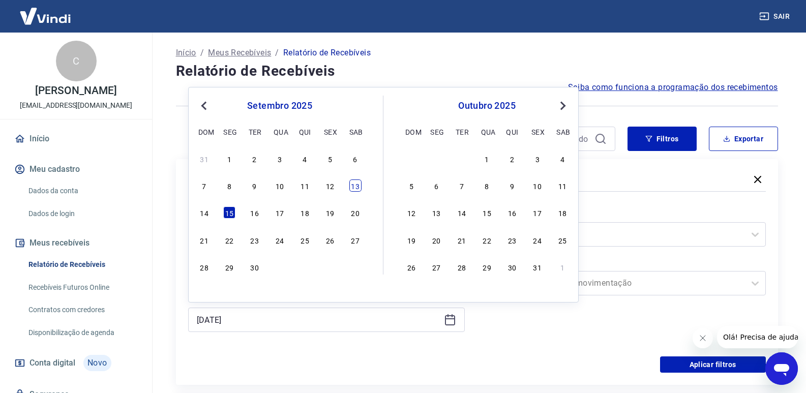
click at [357, 189] on div "13" at bounding box center [355, 185] width 12 height 12
type input "[DATE]"
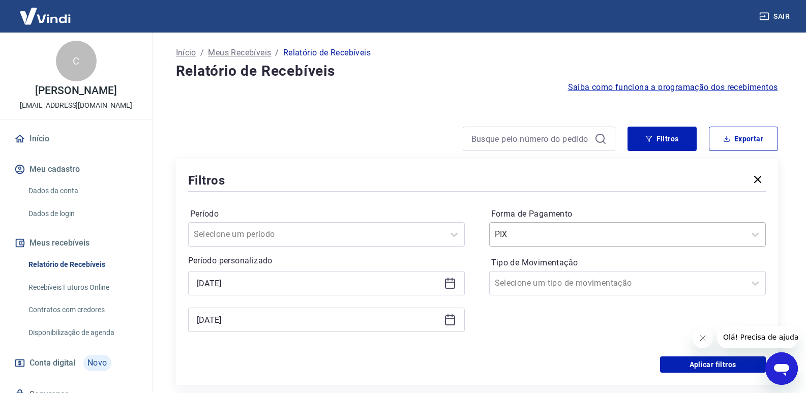
click at [517, 224] on div "PIX" at bounding box center [627, 234] width 276 height 24
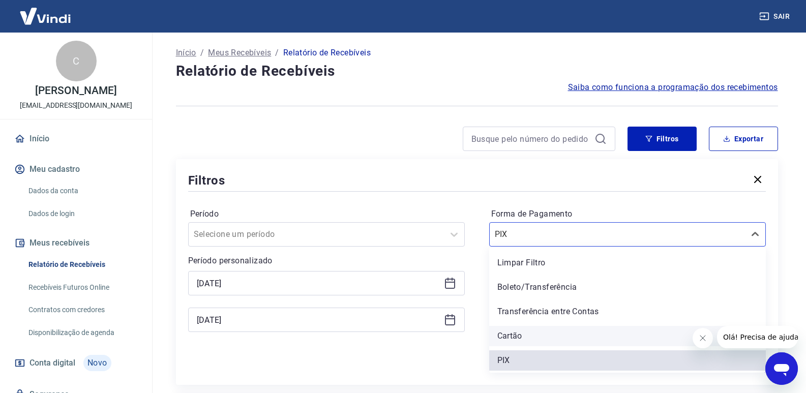
click at [511, 333] on div "Cartão" at bounding box center [627, 336] width 276 height 20
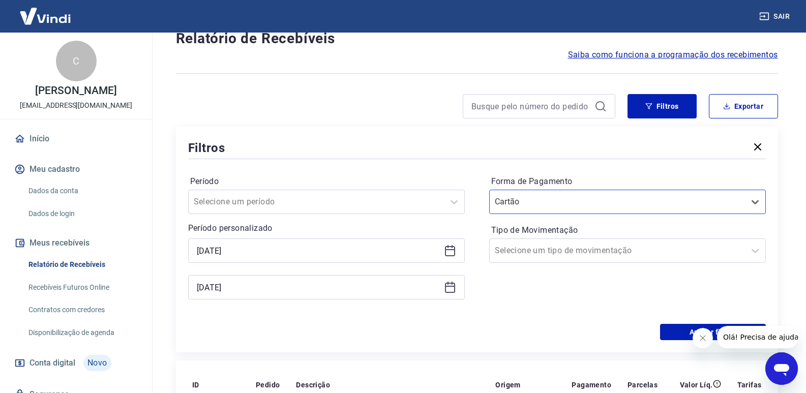
scroll to position [102, 0]
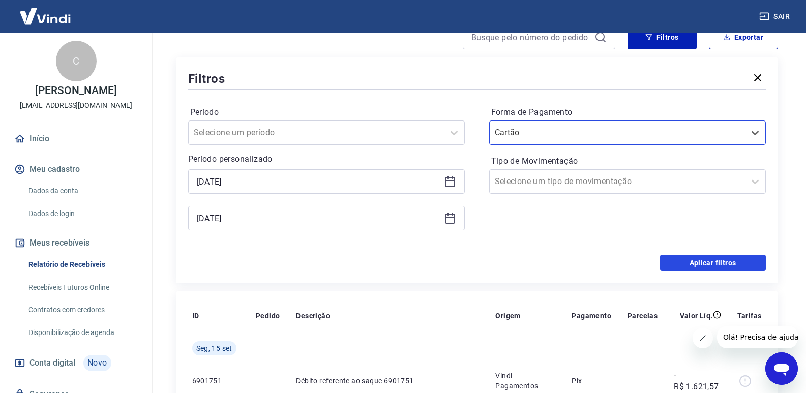
drag, startPoint x: 725, startPoint y: 261, endPoint x: 500, endPoint y: 208, distance: 231.7
click at [725, 261] on button "Aplicar filtros" at bounding box center [713, 263] width 106 height 16
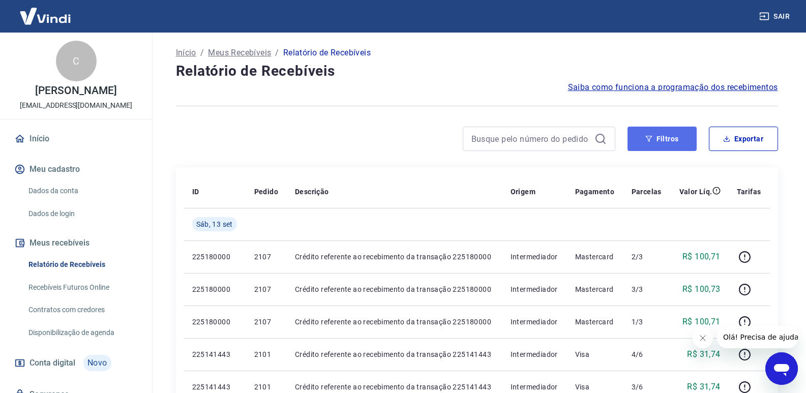
click at [647, 147] on button "Filtros" at bounding box center [661, 139] width 69 height 24
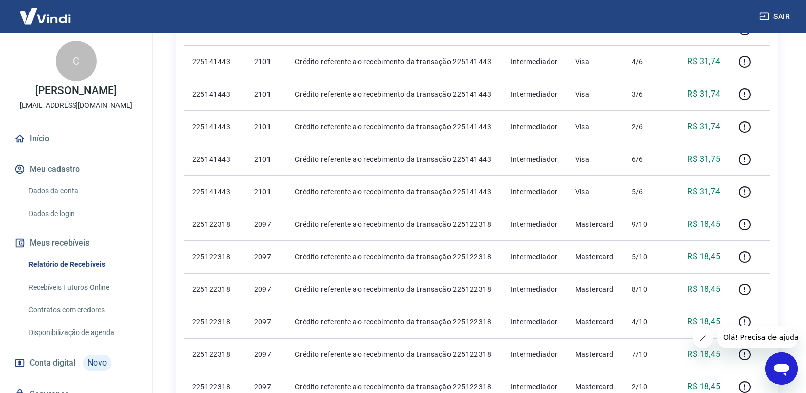
scroll to position [508, 0]
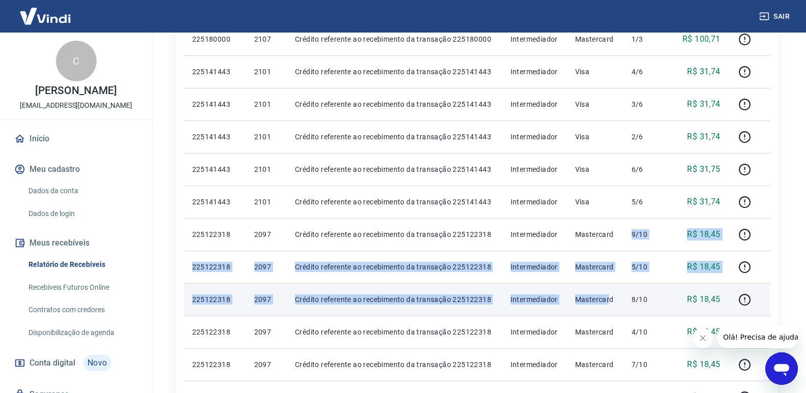
drag, startPoint x: 617, startPoint y: 233, endPoint x: 611, endPoint y: 306, distance: 73.4
click at [611, 306] on tbody "[DATE] 225180000 2107 Crédito referente ao recebimento da transação 225180000 I…" at bounding box center [477, 250] width 586 height 651
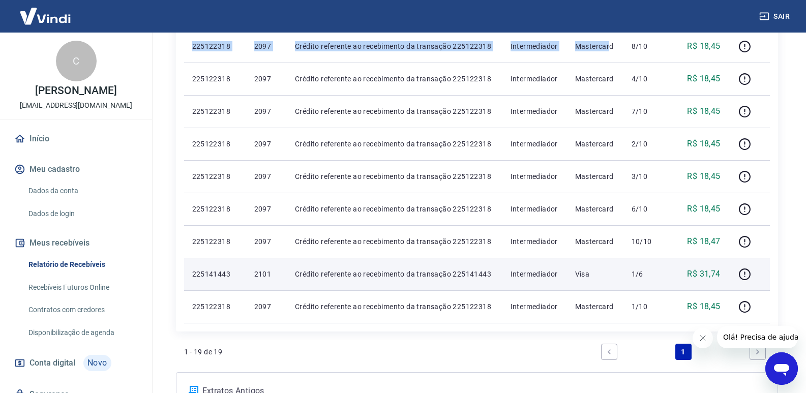
scroll to position [762, 0]
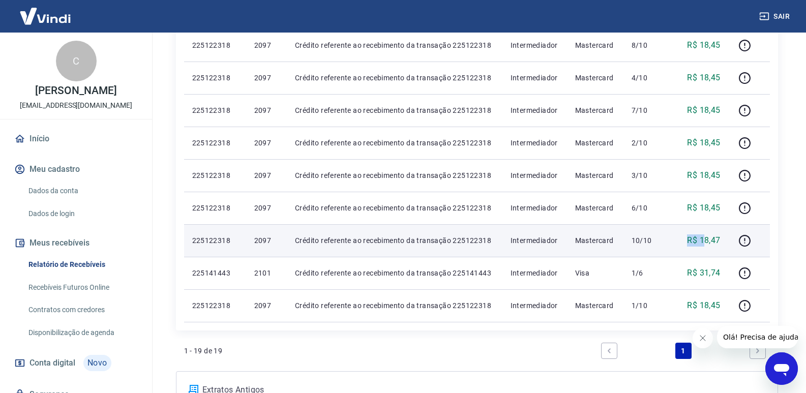
drag, startPoint x: 686, startPoint y: 241, endPoint x: 703, endPoint y: 243, distance: 17.4
click at [703, 243] on div "R$ 18,47" at bounding box center [699, 240] width 42 height 12
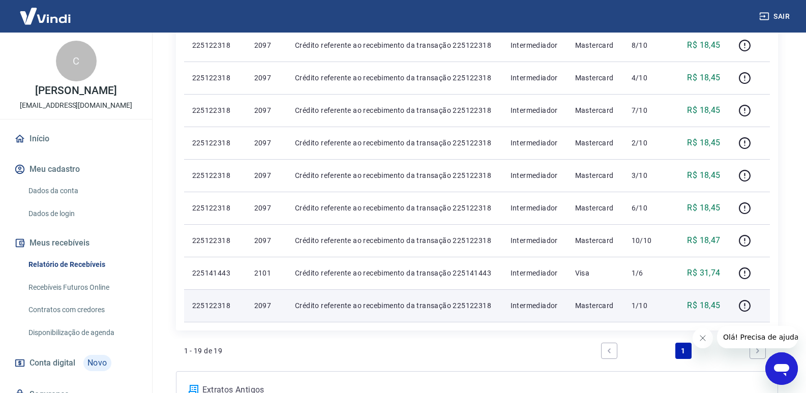
click at [199, 309] on p "225122318" at bounding box center [215, 305] width 46 height 10
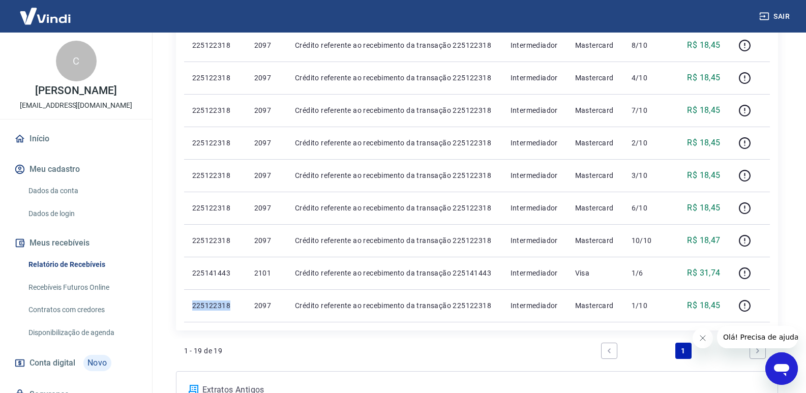
copy p "225122318"
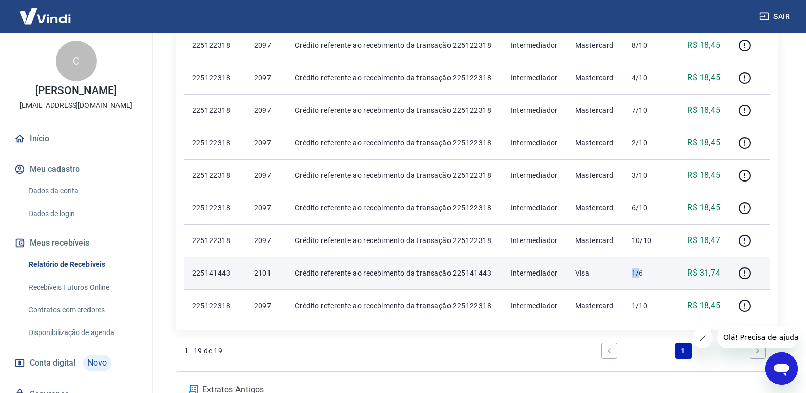
drag, startPoint x: 623, startPoint y: 273, endPoint x: 639, endPoint y: 270, distance: 17.0
click at [639, 270] on tr "225141443 2101 Crédito referente ao recebimento da transação 225141443 Intermed…" at bounding box center [477, 273] width 586 height 33
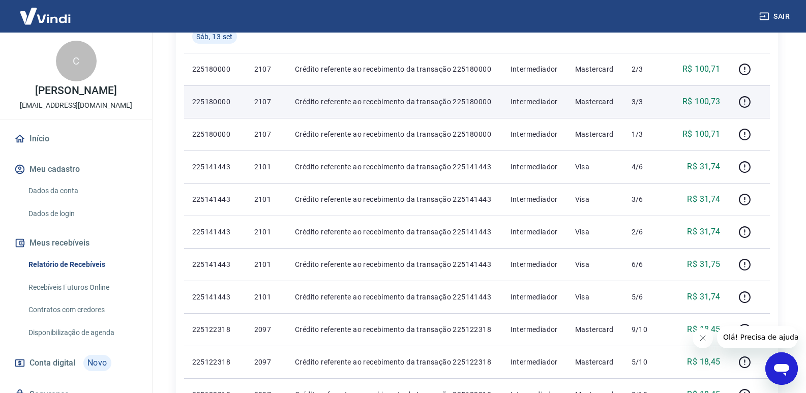
scroll to position [356, 0]
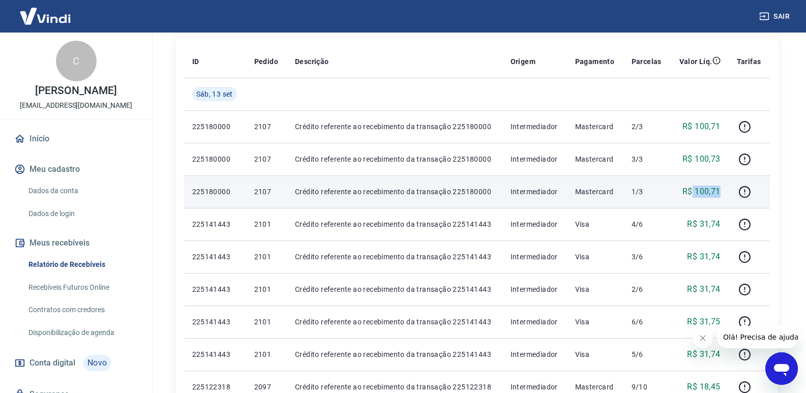
drag, startPoint x: 692, startPoint y: 194, endPoint x: 720, endPoint y: 194, distance: 27.5
click at [720, 194] on p "R$ 100,71" at bounding box center [701, 192] width 38 height 12
click at [218, 184] on td "225180000" at bounding box center [215, 191] width 62 height 33
click at [218, 185] on td "225180000" at bounding box center [215, 191] width 62 height 33
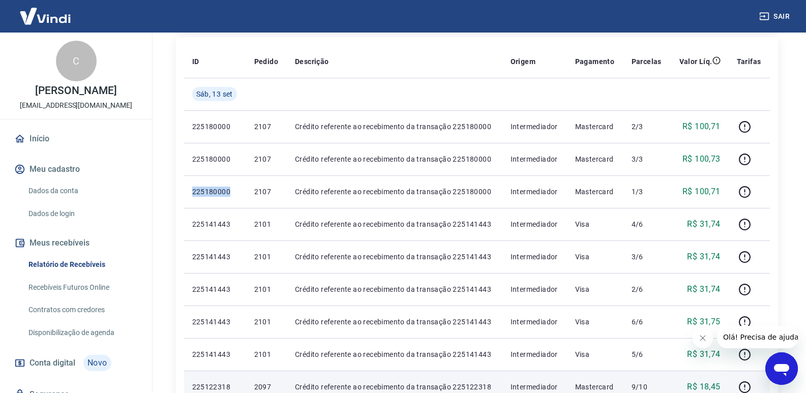
copy p "225180000"
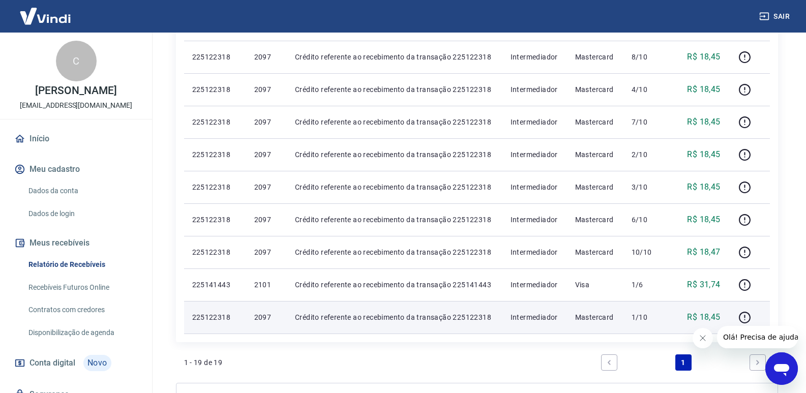
scroll to position [813, 0]
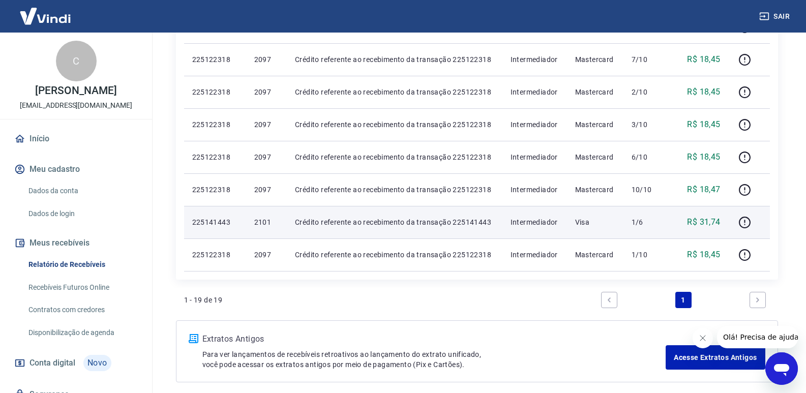
click at [634, 222] on p "1/6" at bounding box center [646, 222] width 30 height 10
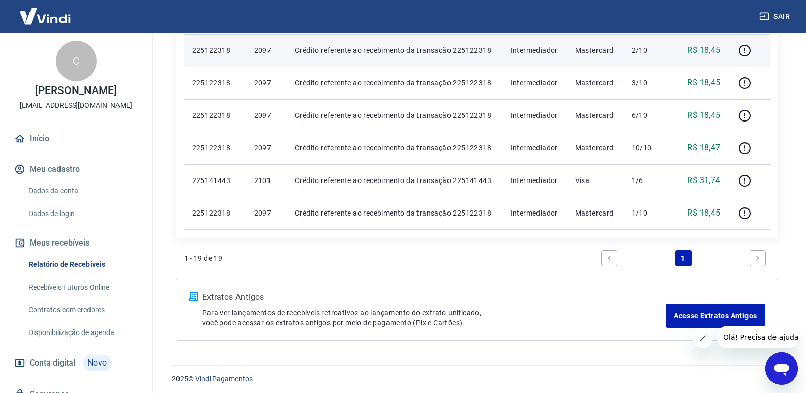
scroll to position [858, 0]
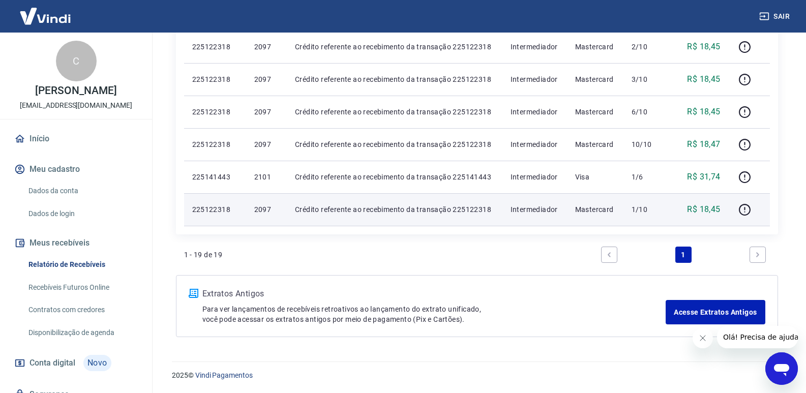
click at [228, 207] on p "225122318" at bounding box center [215, 209] width 46 height 10
click at [218, 207] on p "225122318" at bounding box center [215, 209] width 46 height 10
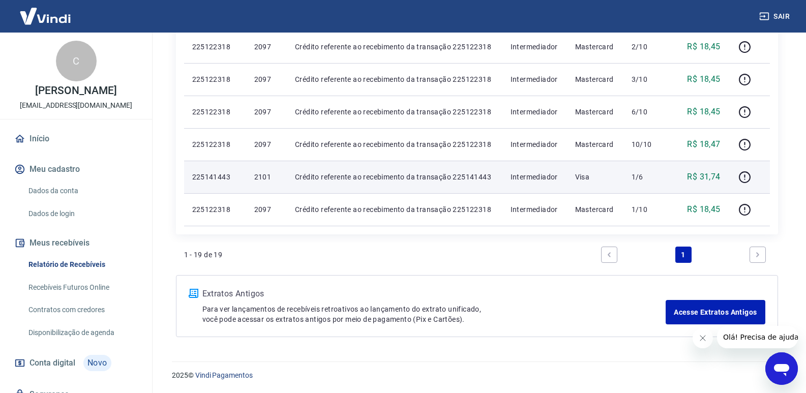
click at [216, 172] on p "225141443" at bounding box center [215, 177] width 46 height 10
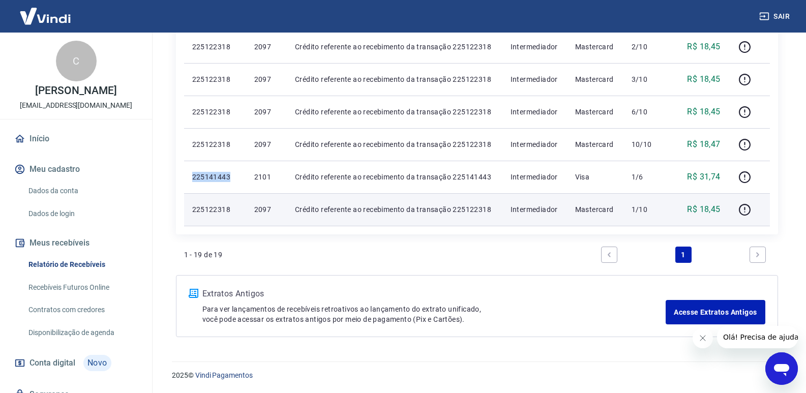
copy p "225141443"
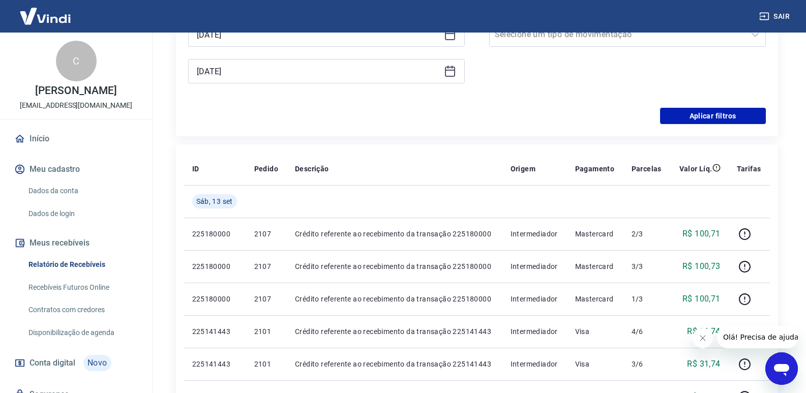
scroll to position [45, 0]
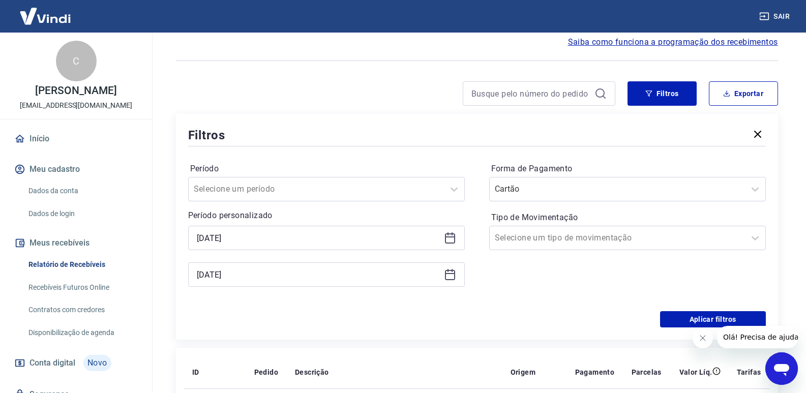
click at [448, 238] on icon at bounding box center [450, 238] width 12 height 12
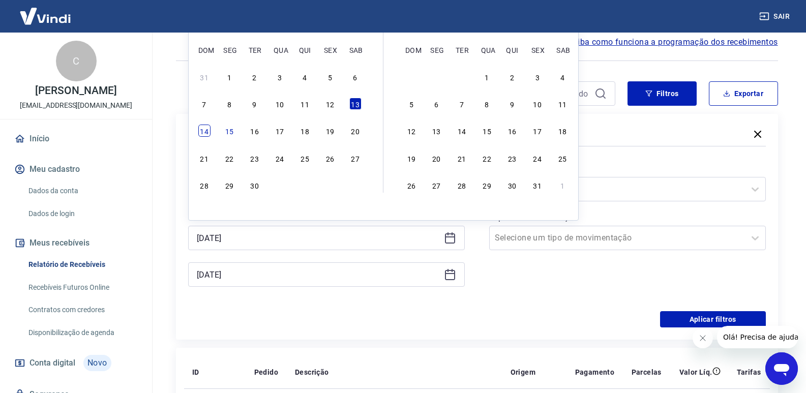
click at [208, 137] on div "14" at bounding box center [204, 131] width 12 height 12
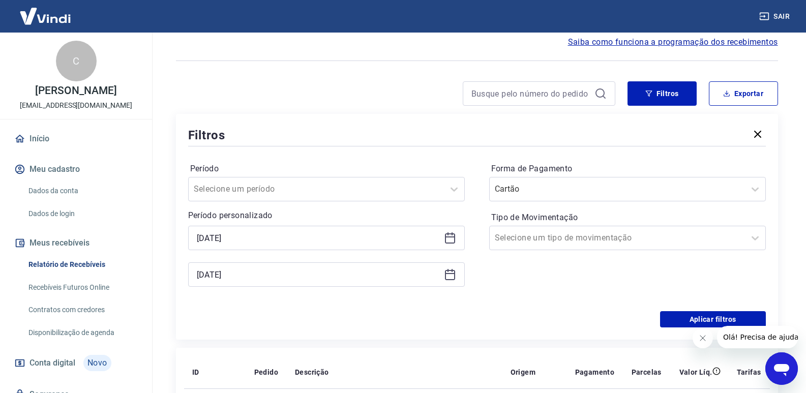
type input "[DATE]"
click at [454, 271] on icon at bounding box center [450, 275] width 10 height 10
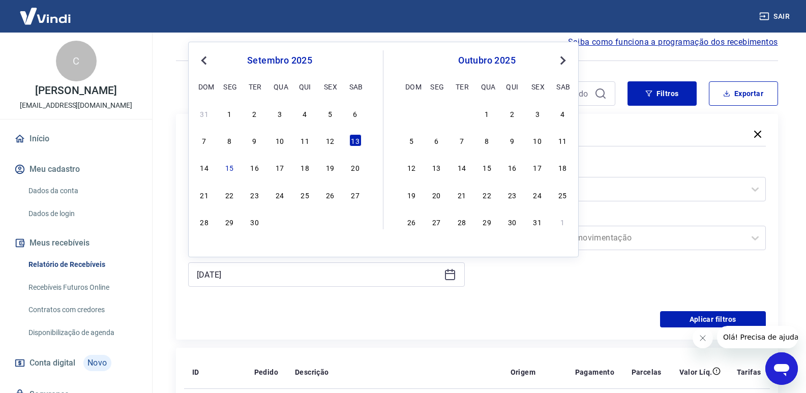
click at [213, 166] on div "14 15 16 17 18 19 20" at bounding box center [280, 167] width 166 height 15
click at [210, 165] on div "14 15 16 17 18 19 20" at bounding box center [280, 167] width 166 height 15
click at [201, 169] on div "14" at bounding box center [204, 167] width 12 height 12
type input "[DATE]"
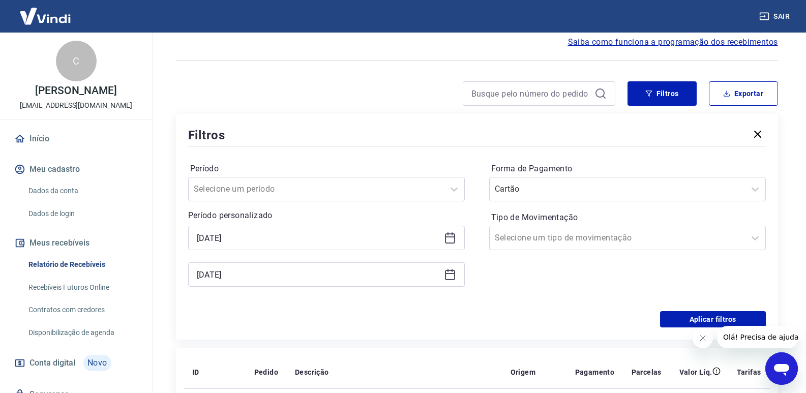
scroll to position [96, 0]
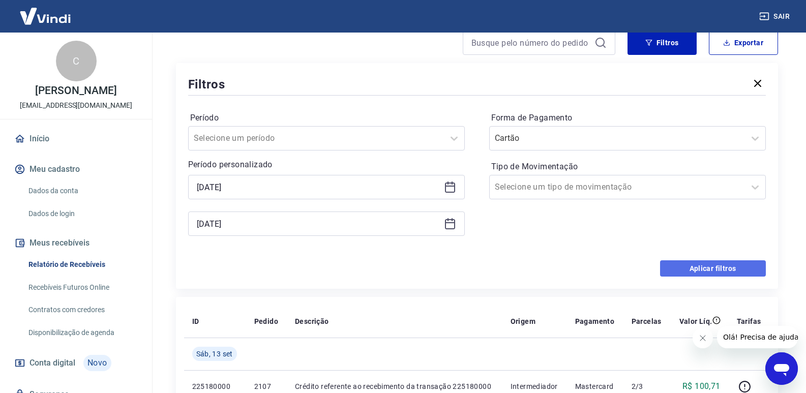
click at [688, 262] on button "Aplicar filtros" at bounding box center [713, 268] width 106 height 16
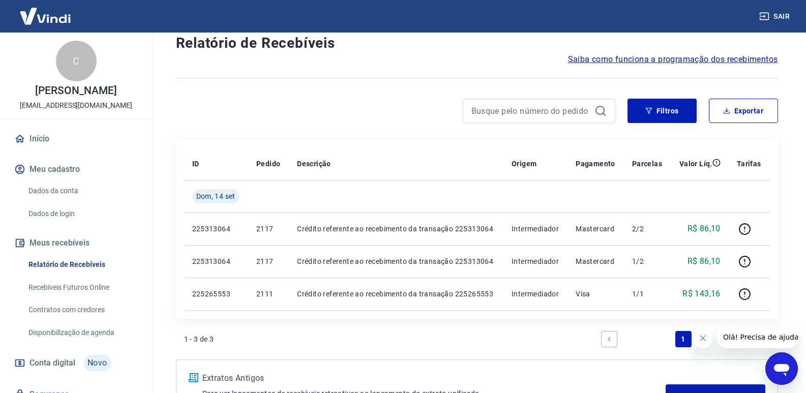
scroll to position [51, 0]
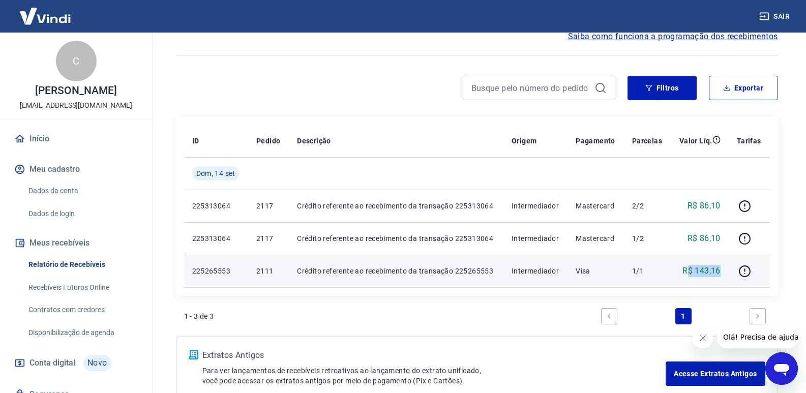
drag, startPoint x: 689, startPoint y: 267, endPoint x: 724, endPoint y: 267, distance: 35.1
click at [724, 267] on td "R$ 143,16" at bounding box center [699, 271] width 58 height 33
click at [219, 272] on p "225265553" at bounding box center [216, 271] width 48 height 10
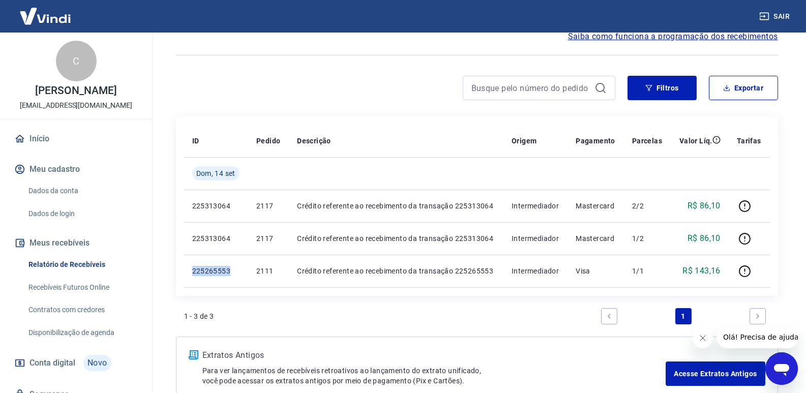
copy p "225265553"
click at [657, 91] on button "Filtros" at bounding box center [661, 88] width 69 height 24
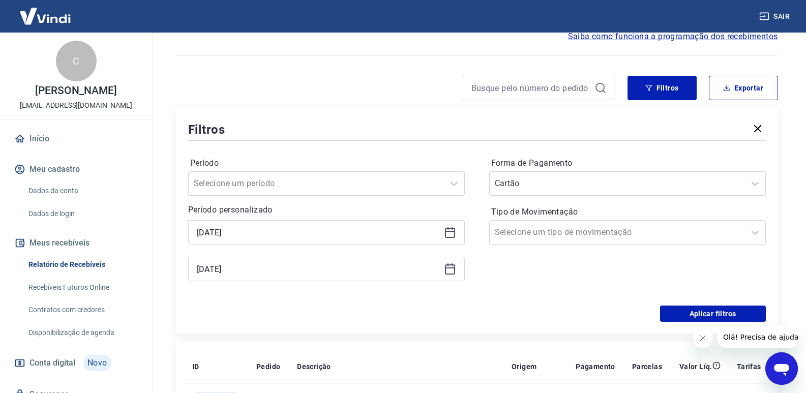
click at [447, 227] on icon at bounding box center [450, 232] width 12 height 12
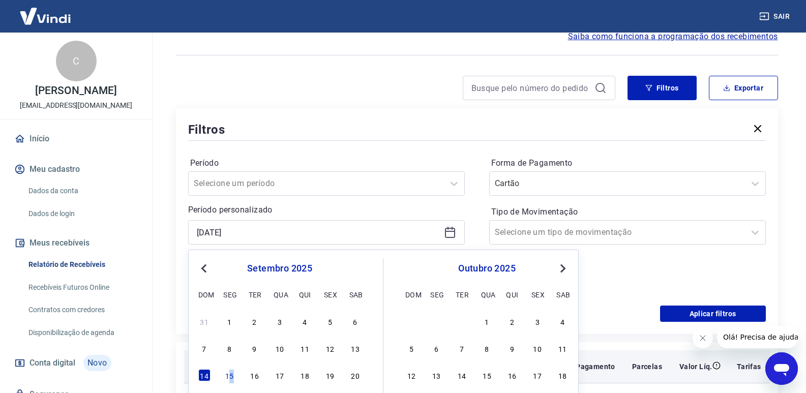
click at [232, 375] on div "15" at bounding box center [229, 375] width 12 height 12
type input "[DATE]"
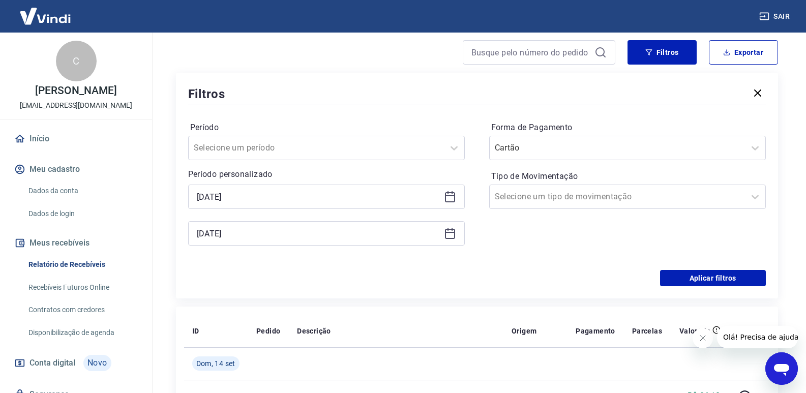
scroll to position [152, 0]
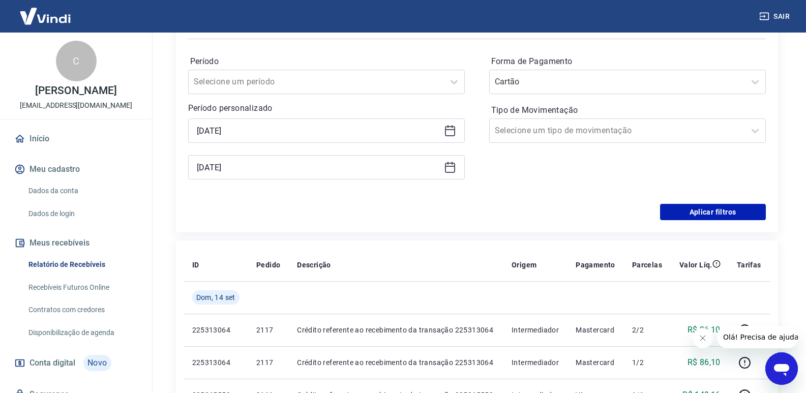
click at [449, 169] on icon at bounding box center [450, 167] width 12 height 12
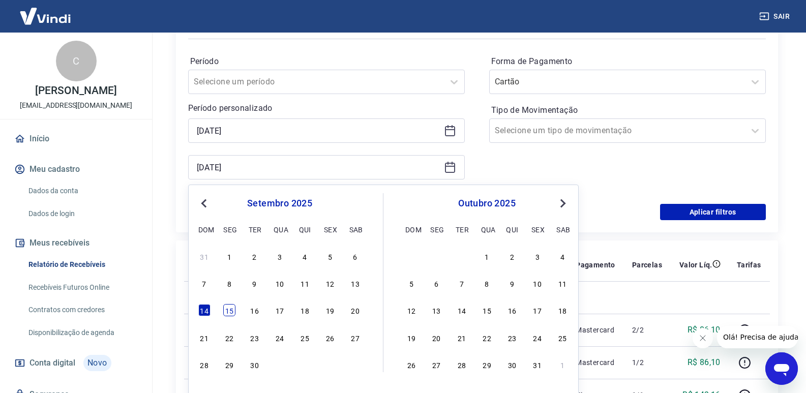
click at [229, 311] on div "15" at bounding box center [229, 310] width 12 height 12
type input "[DATE]"
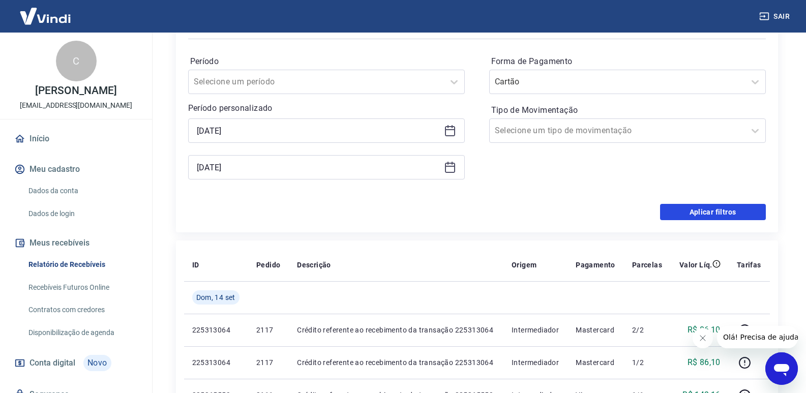
drag, startPoint x: 681, startPoint y: 204, endPoint x: 383, endPoint y: 156, distance: 301.6
click at [681, 205] on button "Aplicar filtros" at bounding box center [713, 212] width 106 height 16
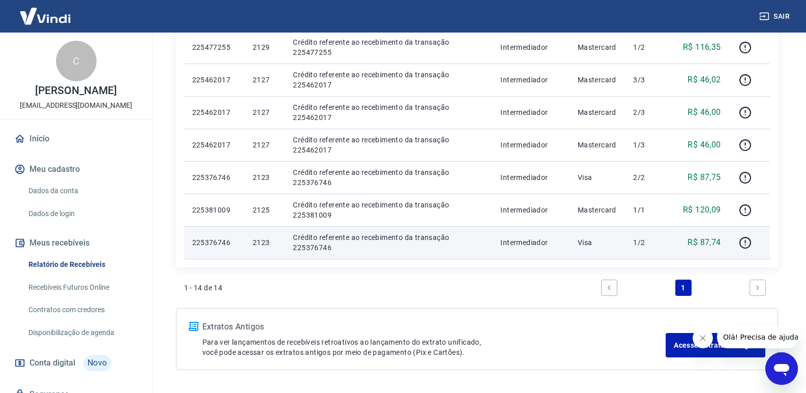
scroll to position [368, 0]
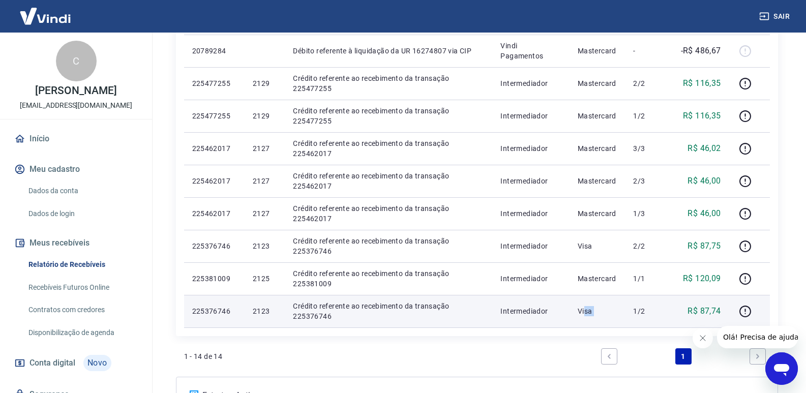
drag, startPoint x: 588, startPoint y: 303, endPoint x: 630, endPoint y: 306, distance: 42.3
click at [630, 306] on tr "225376746 2123 Crédito referente ao recebimento da transação 225376746 Intermed…" at bounding box center [477, 311] width 586 height 33
click at [205, 313] on p "225376746" at bounding box center [214, 311] width 44 height 10
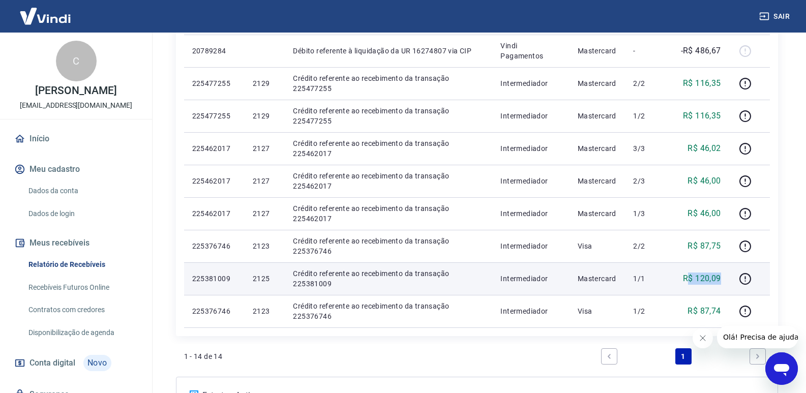
drag, startPoint x: 690, startPoint y: 280, endPoint x: 725, endPoint y: 278, distance: 35.2
click at [725, 278] on td "R$ 120,09" at bounding box center [699, 278] width 57 height 33
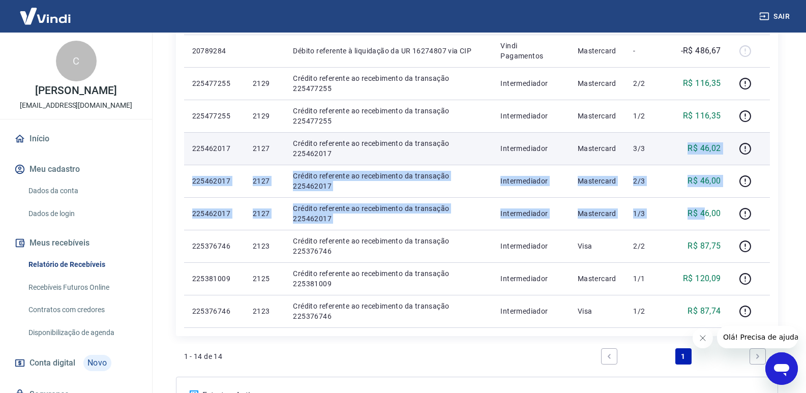
drag, startPoint x: 707, startPoint y: 215, endPoint x: 687, endPoint y: 162, distance: 56.9
click at [687, 162] on tbody "[DATE] 20815859 Débito referente à liquidação da UR 16301580 via CIP Vindi Paga…" at bounding box center [477, 83] width 586 height 488
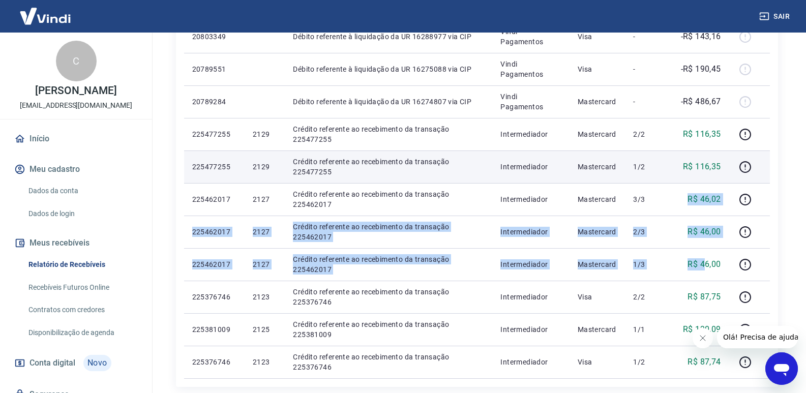
scroll to position [267, 0]
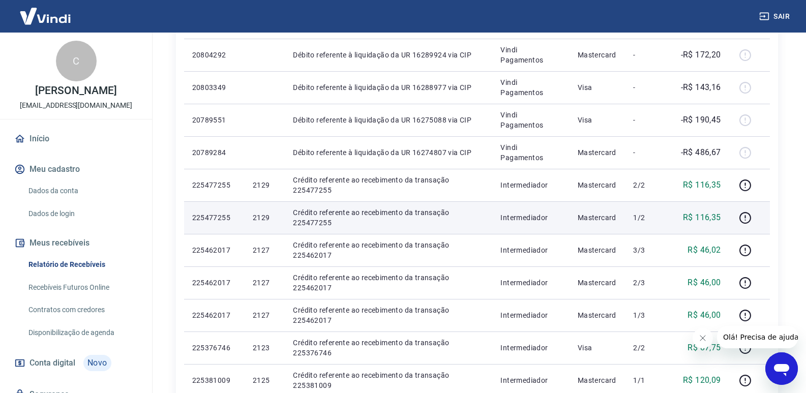
click at [701, 215] on p "R$ 116,35" at bounding box center [702, 217] width 38 height 12
click at [204, 220] on p "225477255" at bounding box center [214, 217] width 44 height 10
click at [205, 219] on p "225477255" at bounding box center [214, 217] width 44 height 10
